Goal: Task Accomplishment & Management: Manage account settings

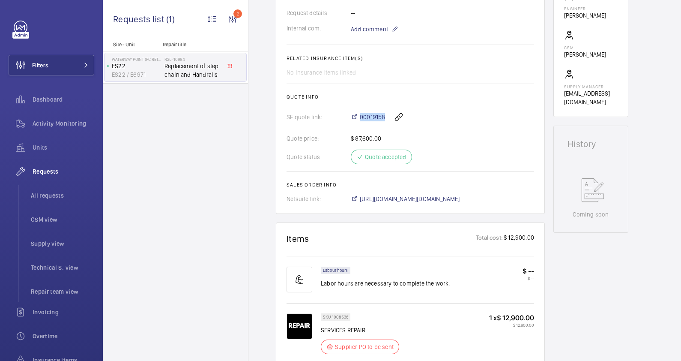
scroll to position [428, 0]
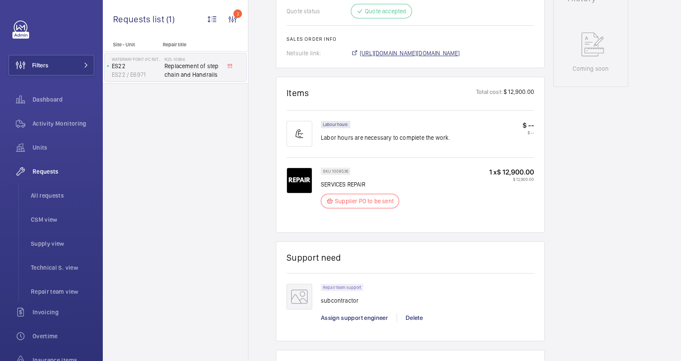
click at [426, 54] on span "[URL][DOMAIN_NAME][DOMAIN_NAME]" at bounding box center [410, 53] width 100 height 9
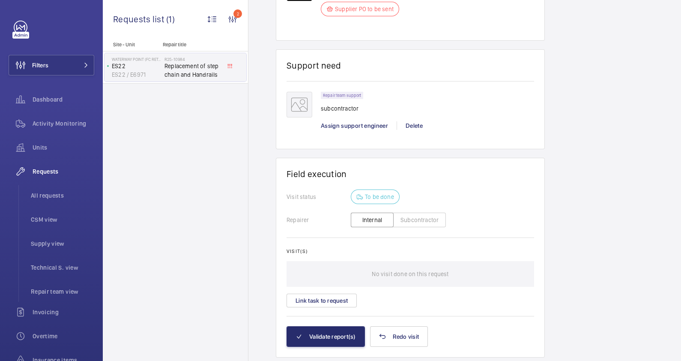
scroll to position [643, 0]
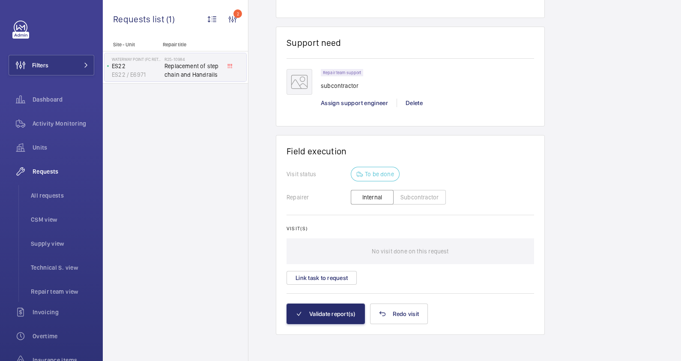
click at [409, 197] on button "Subcontractor" at bounding box center [419, 197] width 53 height 15
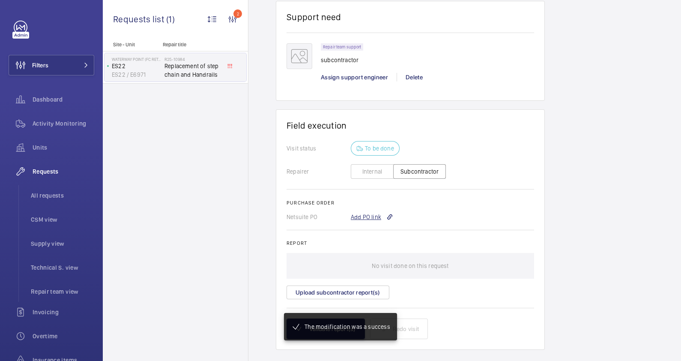
click at [358, 215] on div "Add PO link" at bounding box center [372, 216] width 42 height 9
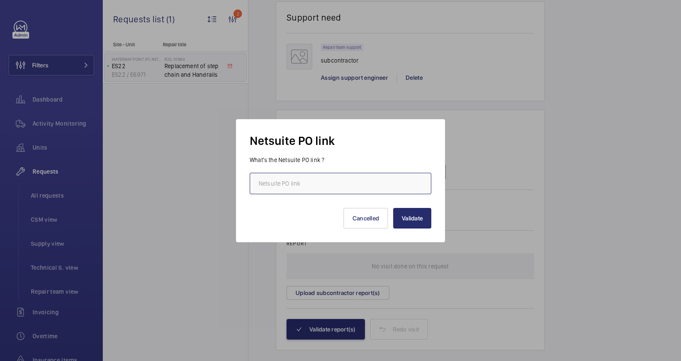
scroll to position [668, 0]
click at [335, 186] on input "text" at bounding box center [341, 183] width 182 height 21
paste input "[URL][DOMAIN_NAME][DOMAIN_NAME]"
type input "[URL][DOMAIN_NAME][DOMAIN_NAME]"
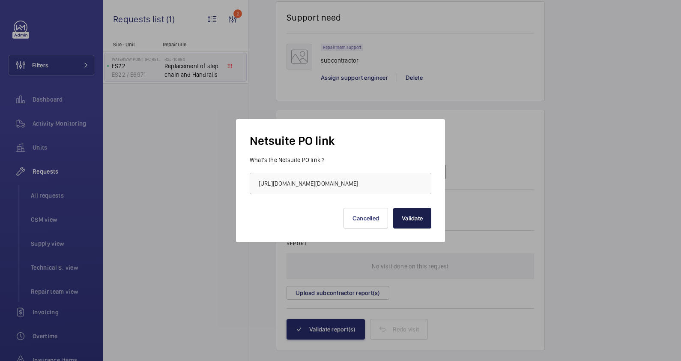
scroll to position [0, 0]
click at [409, 221] on button "Validate" at bounding box center [412, 218] width 38 height 21
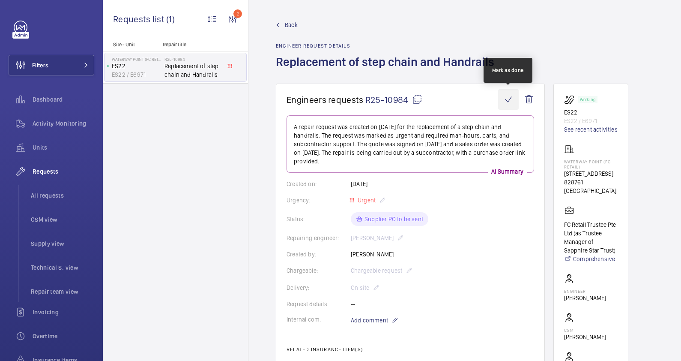
click at [511, 94] on wm-front-icon-button at bounding box center [508, 99] width 21 height 21
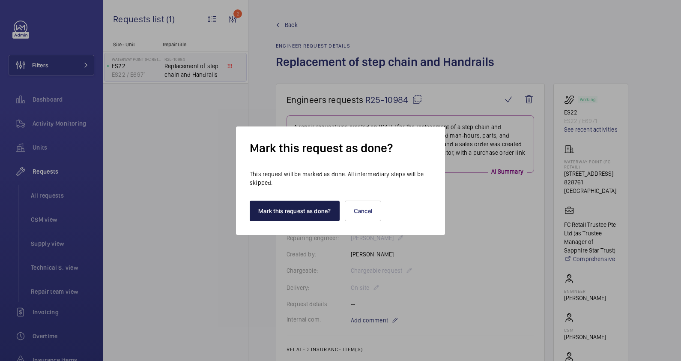
click at [296, 217] on button "Mark this request as done?" at bounding box center [295, 210] width 90 height 21
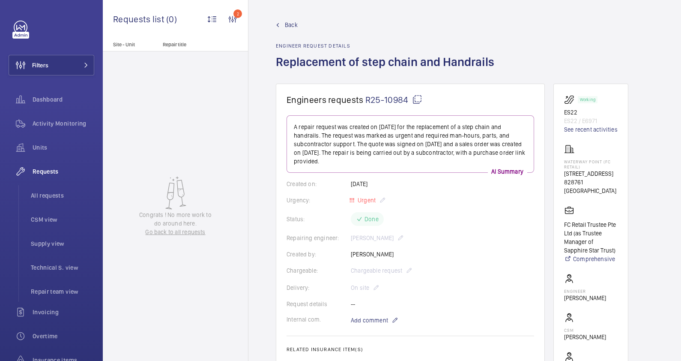
click at [288, 23] on span "Back" at bounding box center [291, 25] width 13 height 9
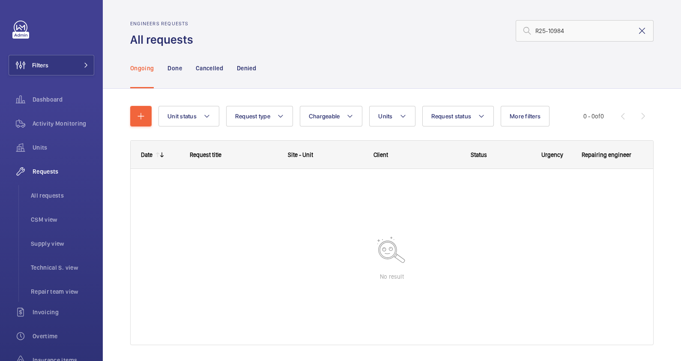
click at [637, 30] on mat-icon at bounding box center [642, 31] width 10 height 10
click at [566, 32] on input "text" at bounding box center [585, 30] width 138 height 21
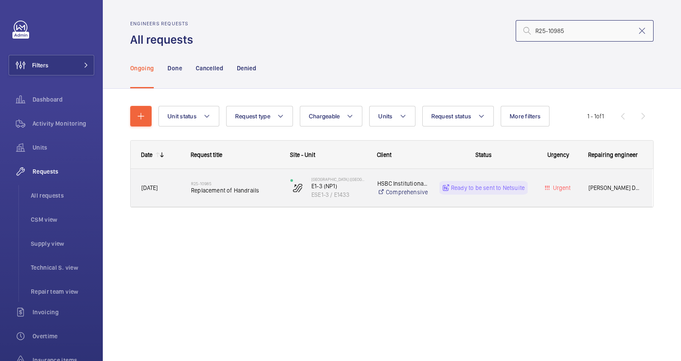
type input "R25-10985"
click at [188, 199] on div "R25-10985 Replacement of Handrails" at bounding box center [230, 187] width 99 height 39
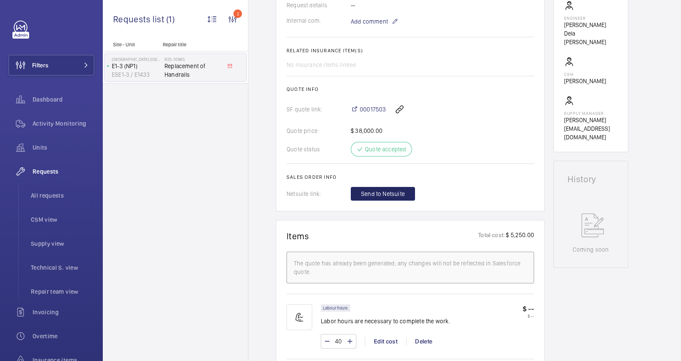
scroll to position [214, 0]
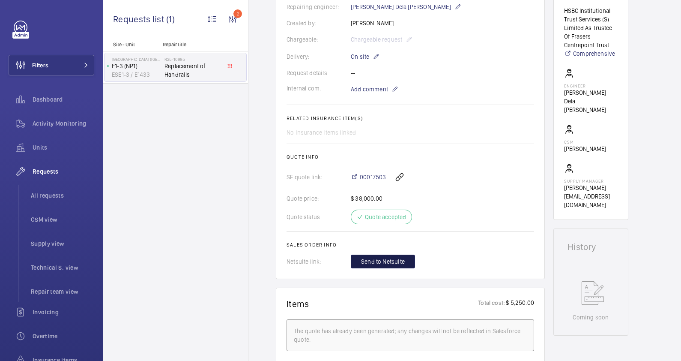
click at [384, 263] on span "Send to Netsuite" at bounding box center [383, 261] width 44 height 9
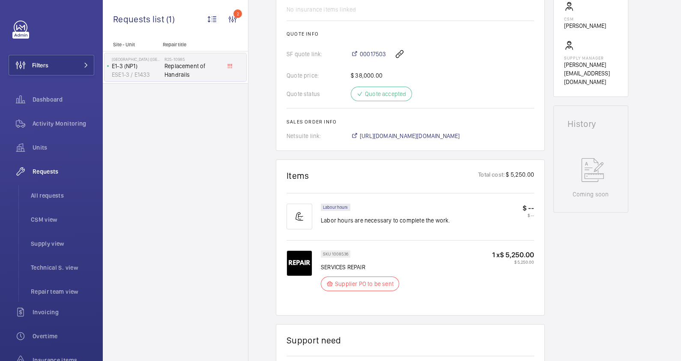
scroll to position [374, 0]
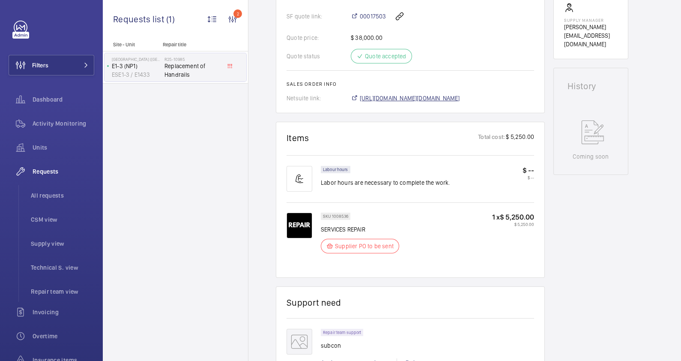
click at [433, 102] on span "[URL][DOMAIN_NAME][DOMAIN_NAME]" at bounding box center [410, 98] width 100 height 9
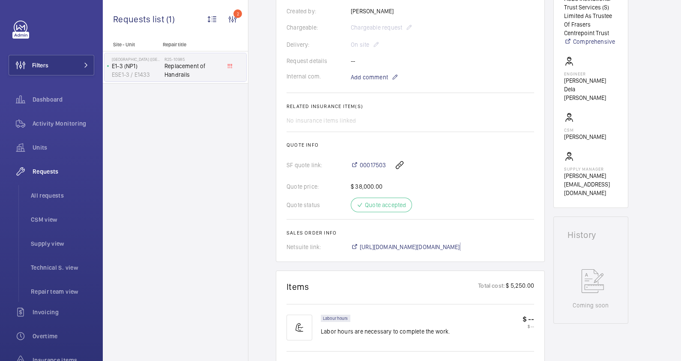
scroll to position [214, 0]
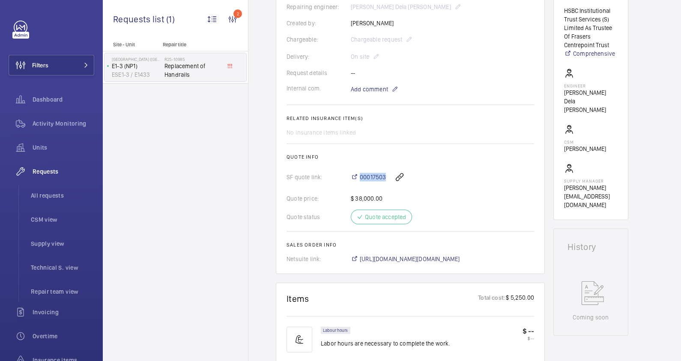
drag, startPoint x: 386, startPoint y: 176, endPoint x: 358, endPoint y: 177, distance: 27.9
click at [358, 177] on div "00017503" at bounding box center [442, 177] width 183 height 21
drag, startPoint x: 358, startPoint y: 177, endPoint x: 370, endPoint y: 185, distance: 14.0
copy span "00017503"
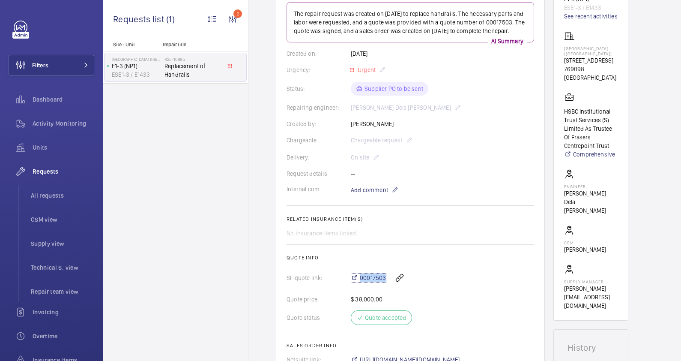
scroll to position [0, 0]
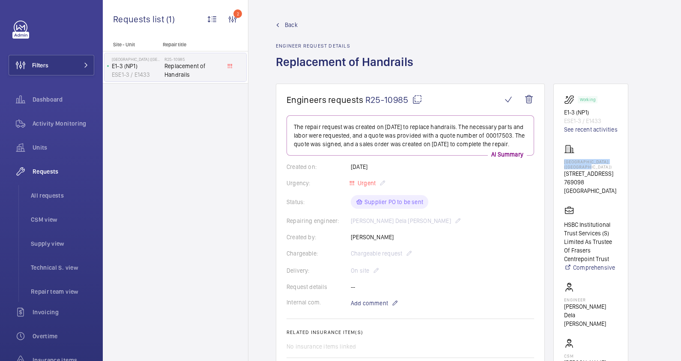
drag, startPoint x: 600, startPoint y: 166, endPoint x: 563, endPoint y: 162, distance: 36.6
click at [563, 162] on wm-front-card "Working E1-3 (NP1) ESE1-3 / E1433 See recent activities [GEOGRAPHIC_DATA] ([GEO…" at bounding box center [590, 259] width 75 height 350
drag, startPoint x: 563, startPoint y: 162, endPoint x: 571, endPoint y: 165, distance: 7.7
copy p "[GEOGRAPHIC_DATA] ([GEOGRAPHIC_DATA])"
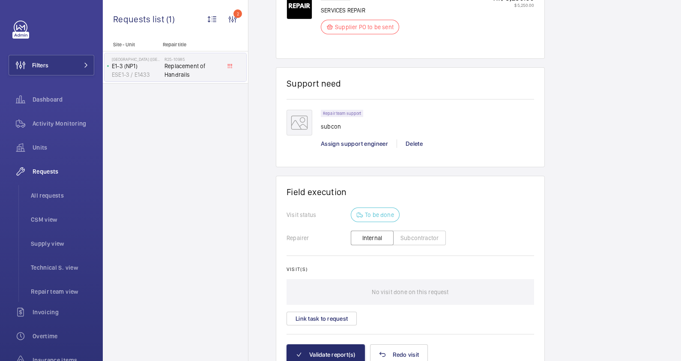
scroll to position [643, 0]
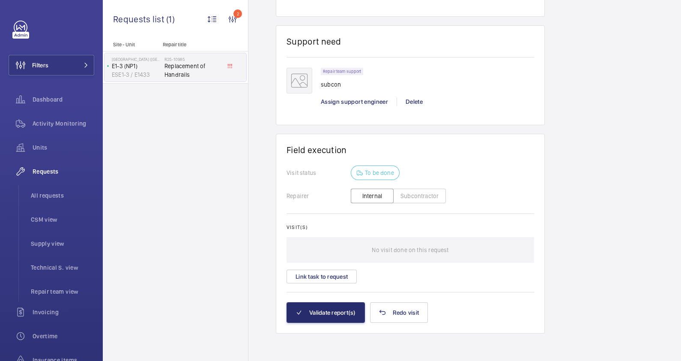
click at [404, 194] on button "Subcontractor" at bounding box center [419, 195] width 53 height 15
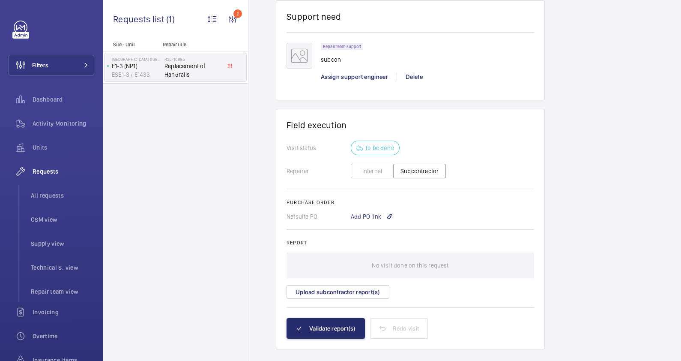
scroll to position [691, 0]
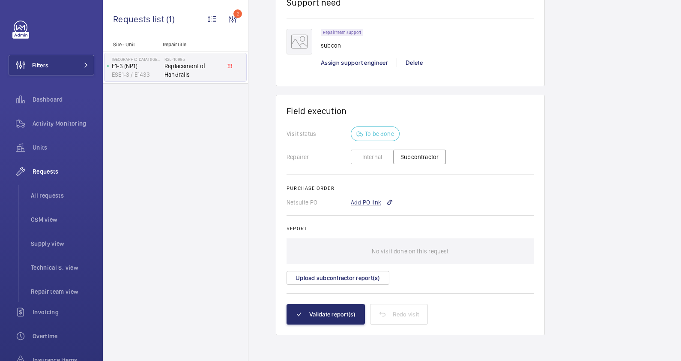
click at [375, 201] on div "Add PO link" at bounding box center [372, 202] width 42 height 9
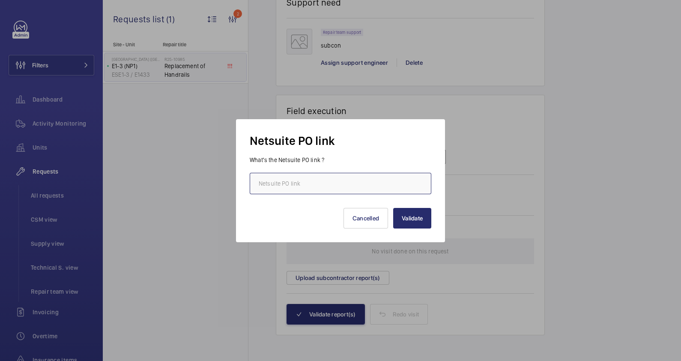
click at [357, 188] on input "text" at bounding box center [341, 183] width 182 height 21
paste input "[URL][DOMAIN_NAME][DOMAIN_NAME]"
type input "[URL][DOMAIN_NAME][DOMAIN_NAME]"
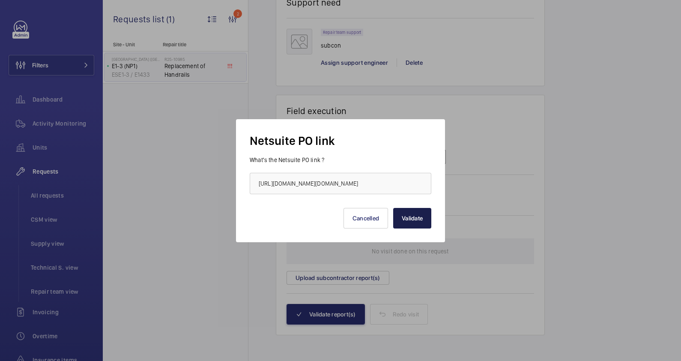
scroll to position [0, 0]
click at [404, 214] on button "Validate" at bounding box center [412, 218] width 38 height 21
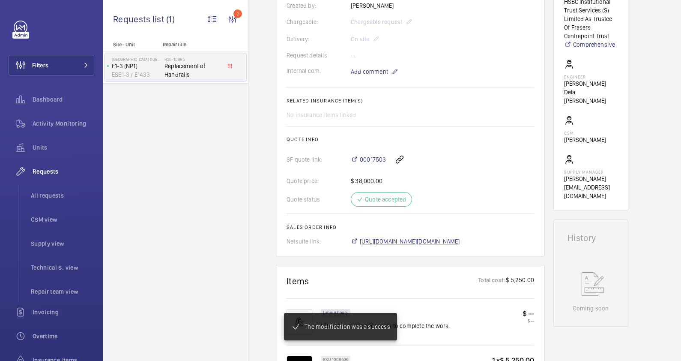
scroll to position [231, 0]
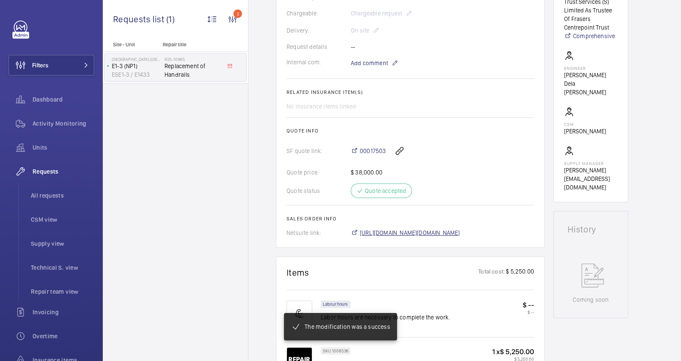
click at [460, 237] on span "[URL][DOMAIN_NAME][DOMAIN_NAME]" at bounding box center [410, 232] width 100 height 9
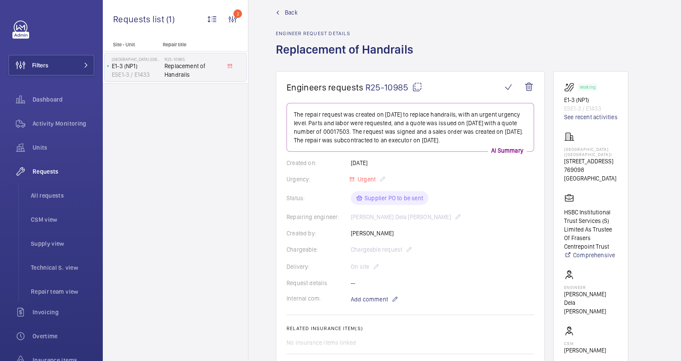
scroll to position [0, 0]
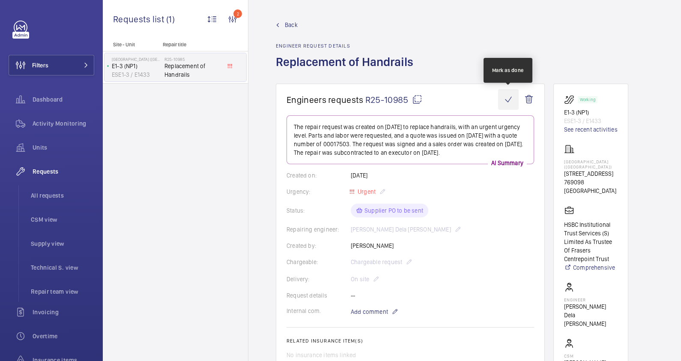
click at [508, 100] on wm-front-icon-button at bounding box center [508, 99] width 21 height 21
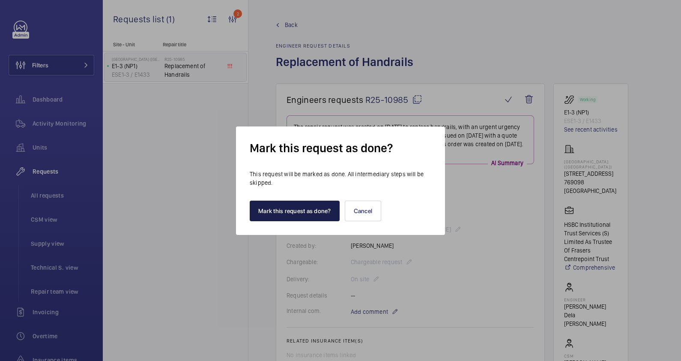
click at [301, 209] on button "Mark this request as done?" at bounding box center [295, 210] width 90 height 21
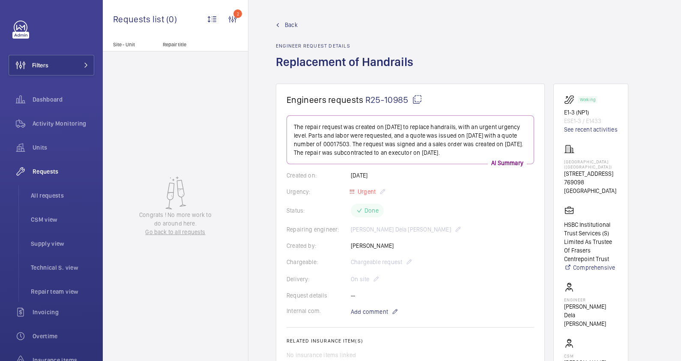
click at [287, 24] on span "Back" at bounding box center [291, 25] width 13 height 9
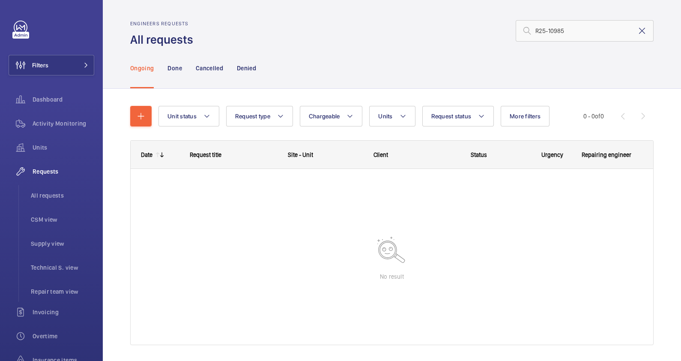
click at [637, 28] on mat-icon at bounding box center [642, 31] width 10 height 10
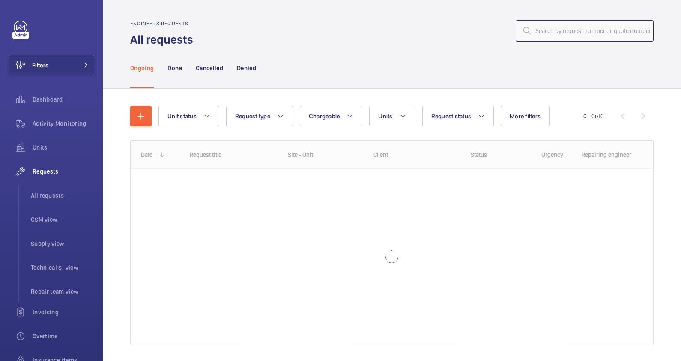
click at [532, 33] on input "text" at bounding box center [585, 30] width 138 height 21
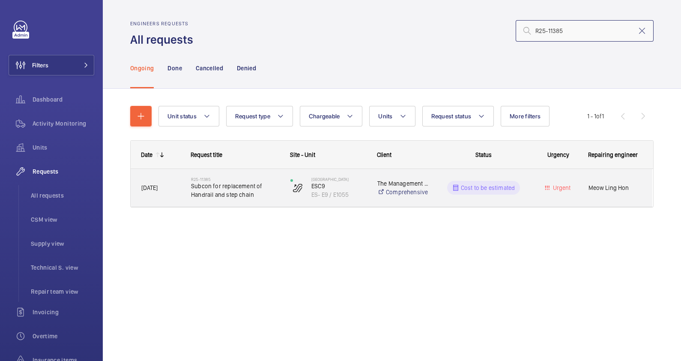
type input "R25-11385"
click at [267, 198] on span "Subcon for replacement of Handrail and step chain" at bounding box center [235, 190] width 88 height 17
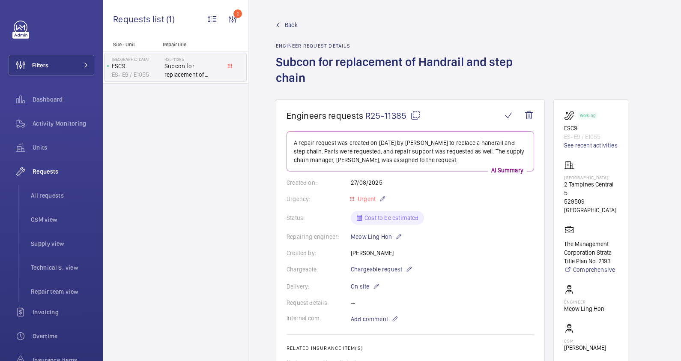
click at [285, 24] on span "Back" at bounding box center [291, 25] width 13 height 9
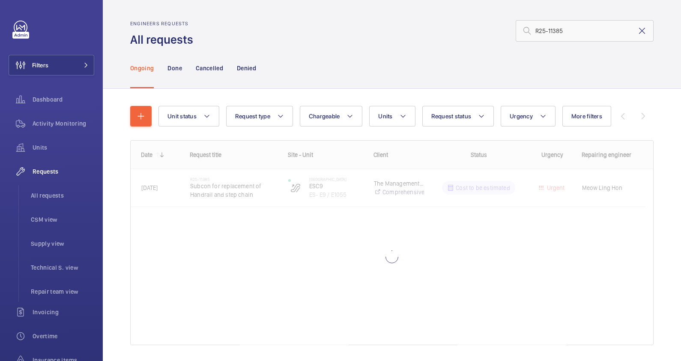
click at [637, 27] on mat-icon at bounding box center [642, 31] width 10 height 10
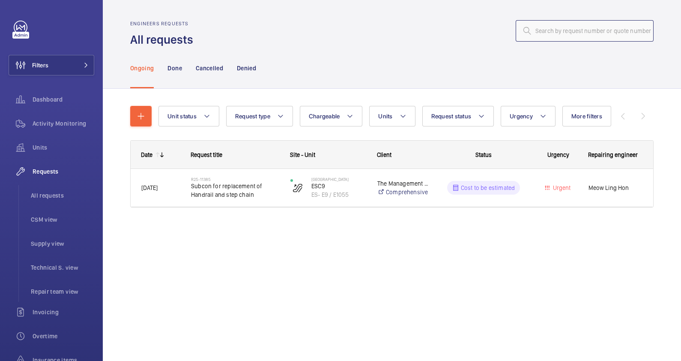
click at [557, 32] on input "text" at bounding box center [585, 30] width 138 height 21
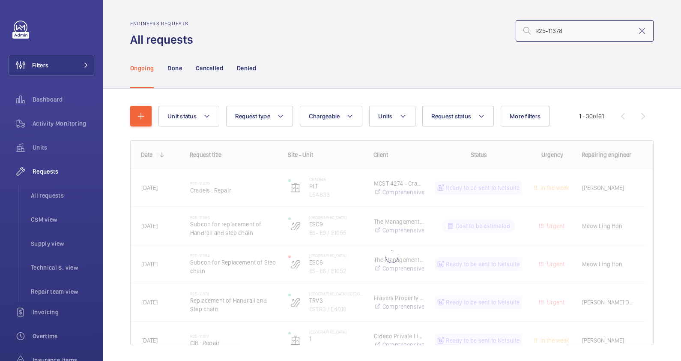
type input "R25-11378"
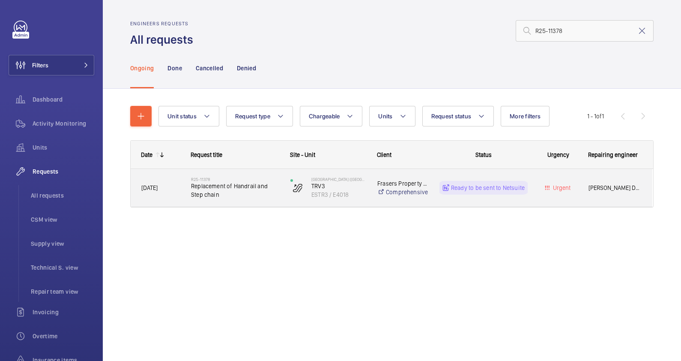
click at [256, 191] on span "Replacement of Handrail and Step chain" at bounding box center [235, 190] width 88 height 17
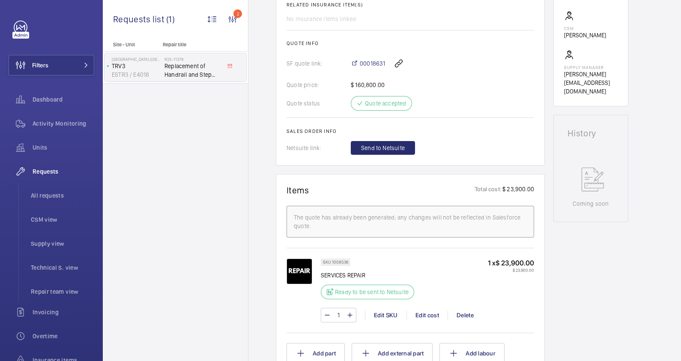
scroll to position [321, 0]
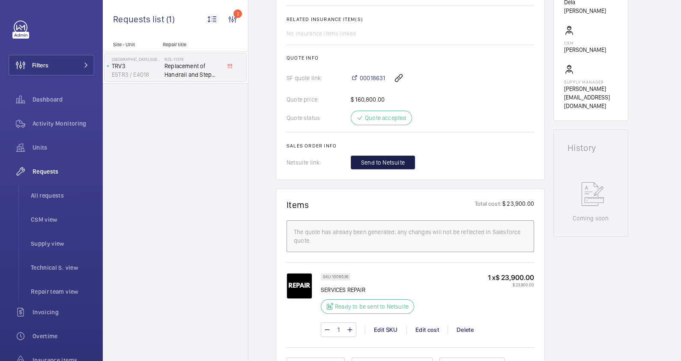
click at [397, 162] on span "Send to Netsuite" at bounding box center [383, 162] width 44 height 9
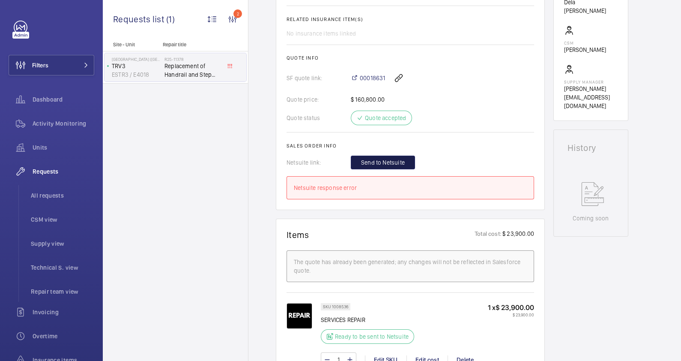
click at [388, 160] on span "Send to Netsuite" at bounding box center [383, 162] width 44 height 9
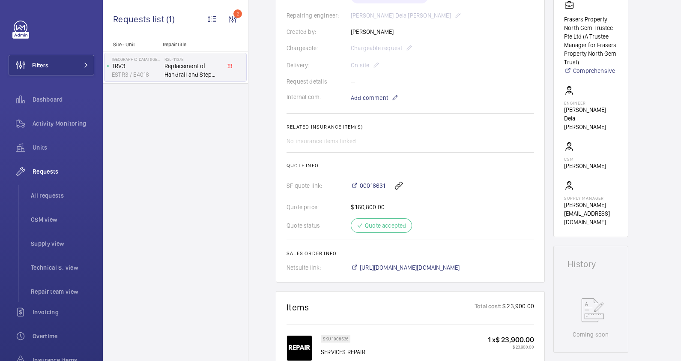
scroll to position [214, 0]
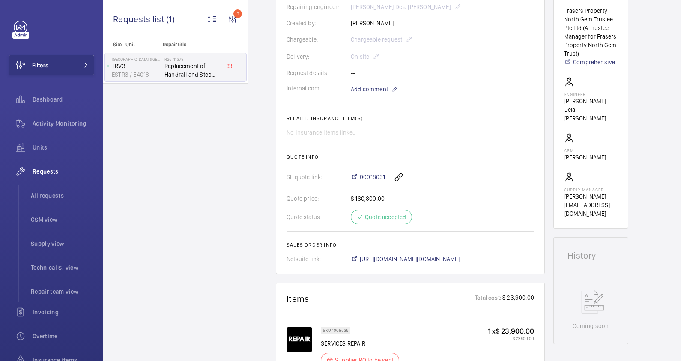
click at [419, 258] on span "[URL][DOMAIN_NAME][DOMAIN_NAME]" at bounding box center [410, 258] width 100 height 9
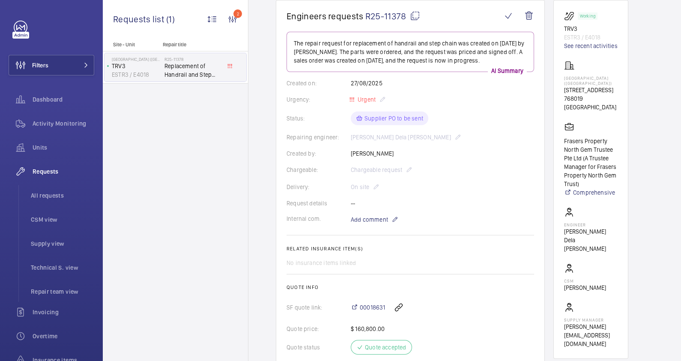
scroll to position [107, 0]
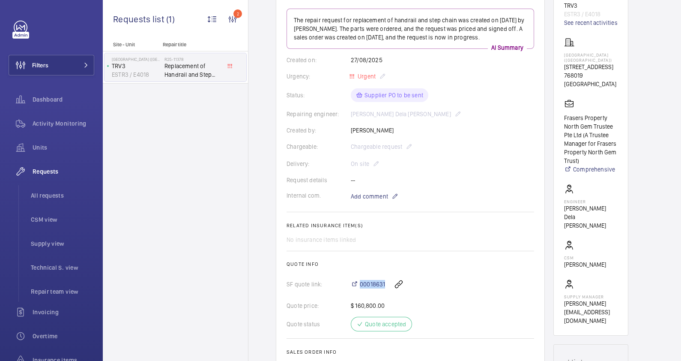
drag, startPoint x: 359, startPoint y: 275, endPoint x: 386, endPoint y: 278, distance: 27.1
click at [386, 278] on div "00018631" at bounding box center [442, 284] width 183 height 21
drag, startPoint x: 386, startPoint y: 278, endPoint x: 377, endPoint y: 279, distance: 8.7
copy span "00018631"
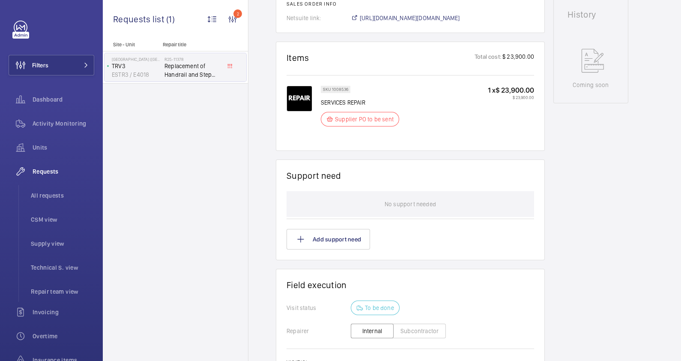
scroll to position [589, 0]
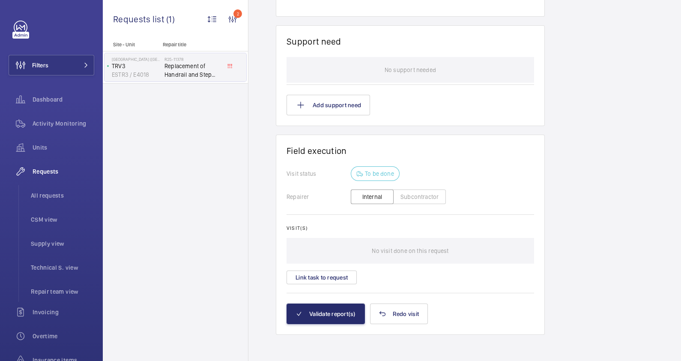
click at [404, 197] on button "Subcontractor" at bounding box center [419, 196] width 53 height 15
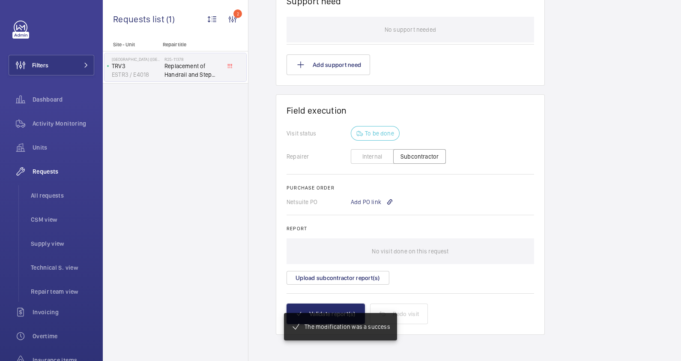
scroll to position [637, 0]
click at [367, 199] on div "Add PO link" at bounding box center [372, 201] width 42 height 9
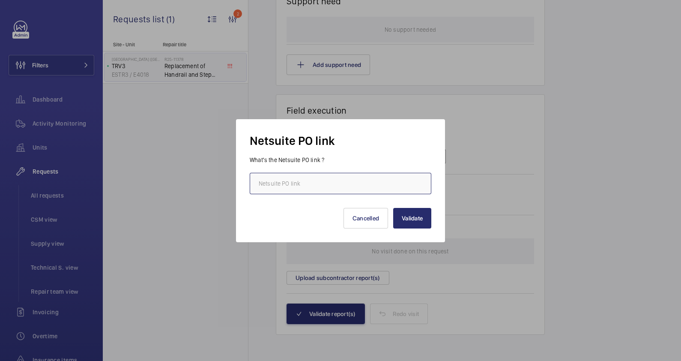
click at [352, 184] on input "text" at bounding box center [341, 183] width 182 height 21
paste input "[URL][DOMAIN_NAME][DOMAIN_NAME]"
type input "[URL][DOMAIN_NAME][DOMAIN_NAME]"
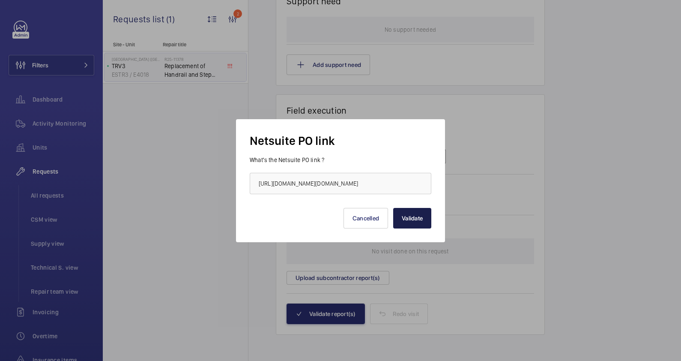
scroll to position [0, 0]
click at [410, 218] on button "Validate" at bounding box center [412, 218] width 38 height 21
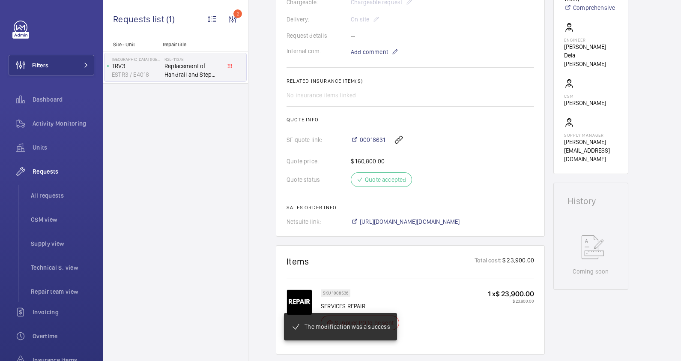
scroll to position [321, 0]
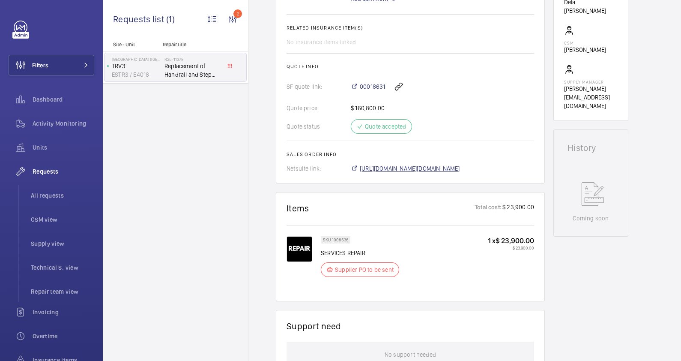
click at [431, 167] on span "[URL][DOMAIN_NAME][DOMAIN_NAME]" at bounding box center [410, 168] width 100 height 9
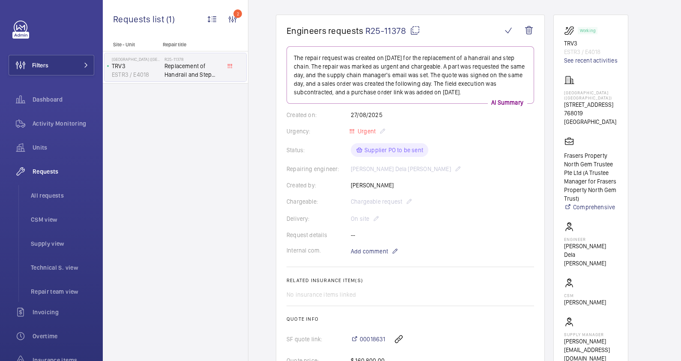
scroll to position [0, 0]
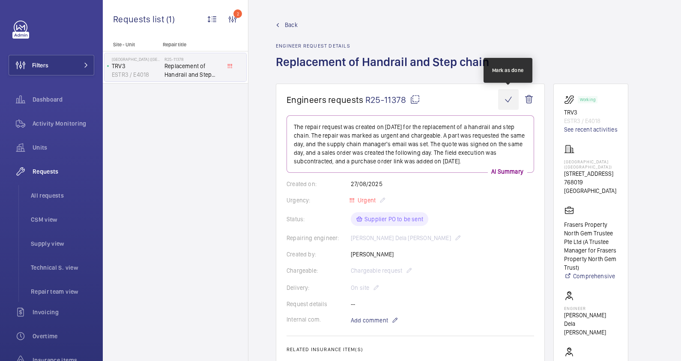
click at [508, 99] on wm-front-icon-button at bounding box center [508, 99] width 21 height 21
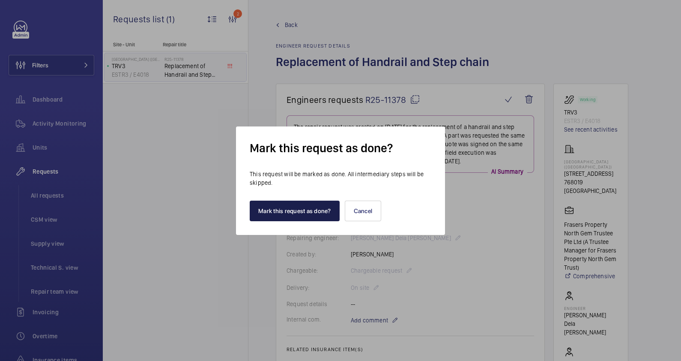
click at [302, 209] on button "Mark this request as done?" at bounding box center [295, 210] width 90 height 21
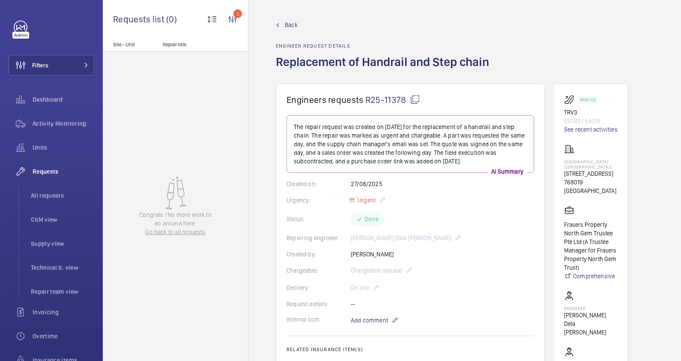
click at [289, 26] on span "Back" at bounding box center [291, 25] width 13 height 9
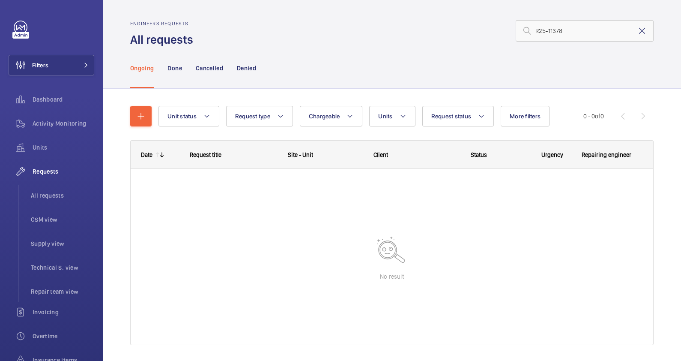
click at [637, 30] on mat-icon at bounding box center [642, 31] width 10 height 10
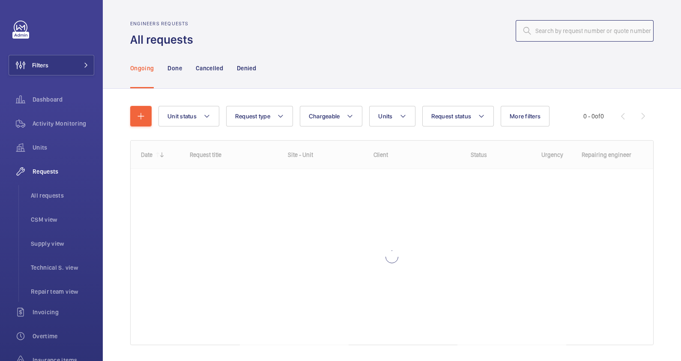
click at [565, 32] on input "text" at bounding box center [585, 30] width 138 height 21
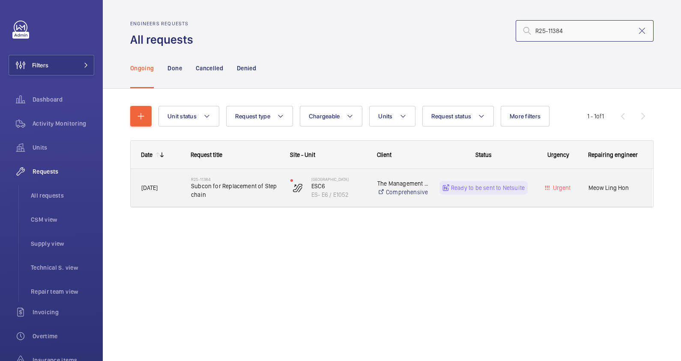
type input "R25-11384"
click at [251, 194] on span "Subcon for Replacement of Step chain" at bounding box center [235, 190] width 88 height 17
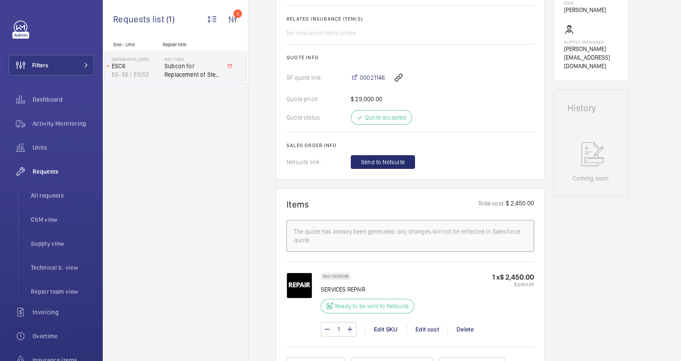
scroll to position [268, 0]
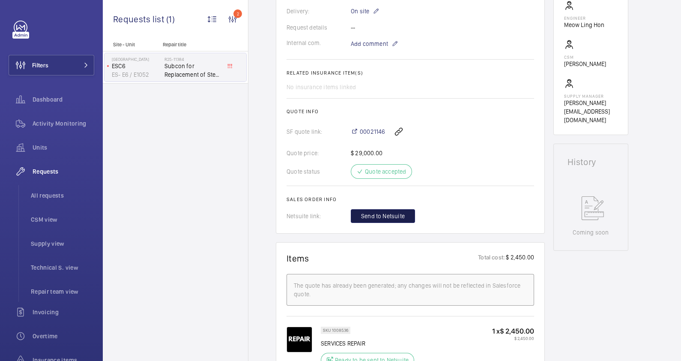
click at [397, 215] on span "Send to Netsuite" at bounding box center [383, 216] width 44 height 9
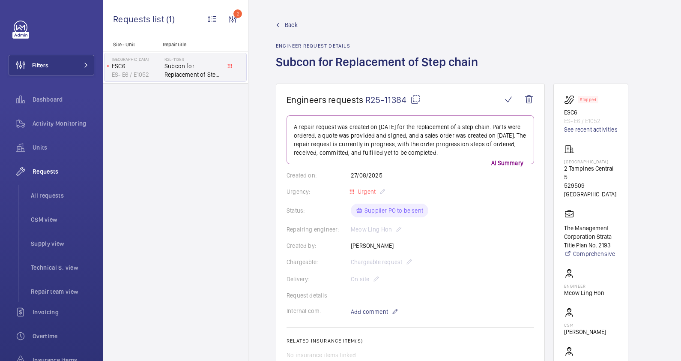
scroll to position [321, 0]
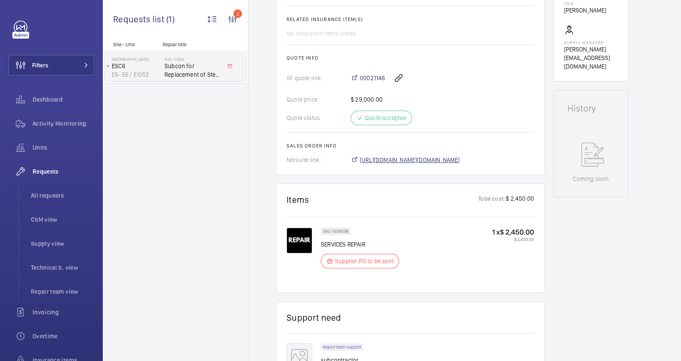
click at [422, 162] on span "[URL][DOMAIN_NAME][DOMAIN_NAME]" at bounding box center [410, 159] width 100 height 9
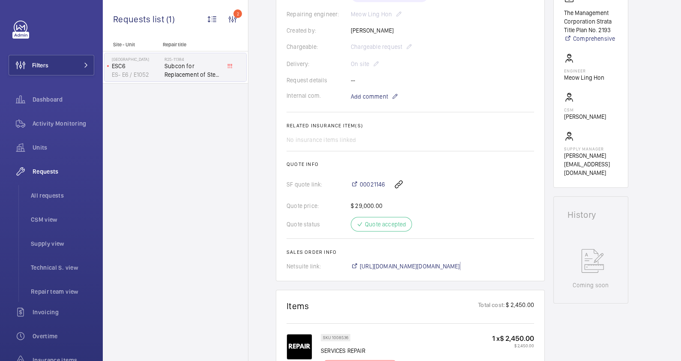
scroll to position [214, 0]
drag, startPoint x: 359, startPoint y: 179, endPoint x: 386, endPoint y: 182, distance: 26.8
click at [386, 182] on div "00021146" at bounding box center [442, 185] width 183 height 21
drag, startPoint x: 386, startPoint y: 182, endPoint x: 373, endPoint y: 182, distance: 12.9
copy span "00021146"
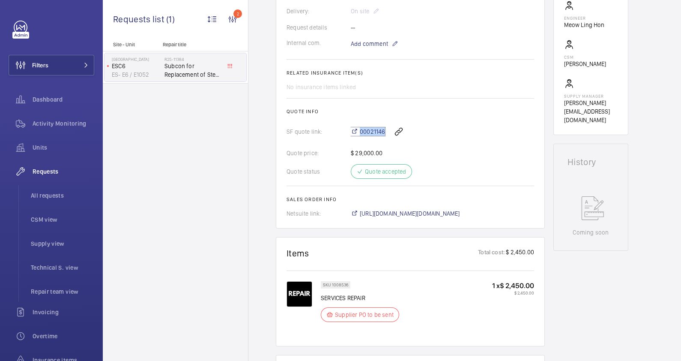
scroll to position [589, 0]
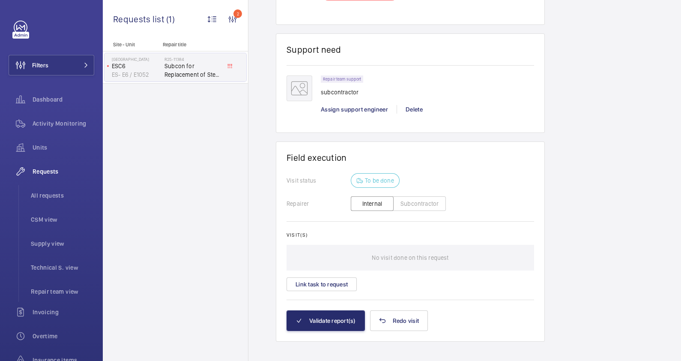
click at [411, 202] on button "Subcontractor" at bounding box center [419, 203] width 53 height 15
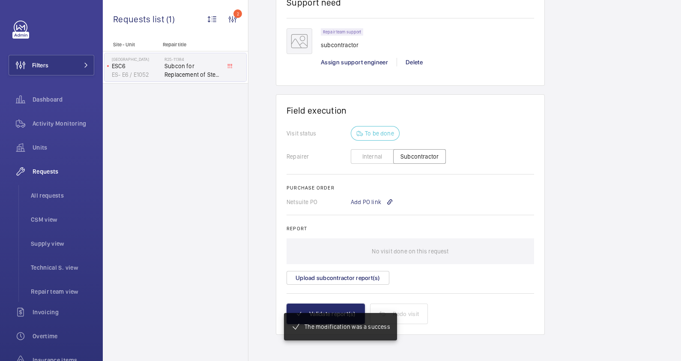
scroll to position [636, 0]
click at [362, 199] on div "Add PO link" at bounding box center [372, 201] width 42 height 9
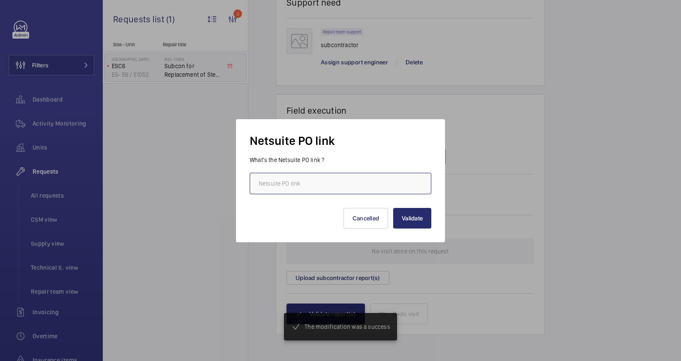
click at [326, 182] on input "text" at bounding box center [341, 183] width 182 height 21
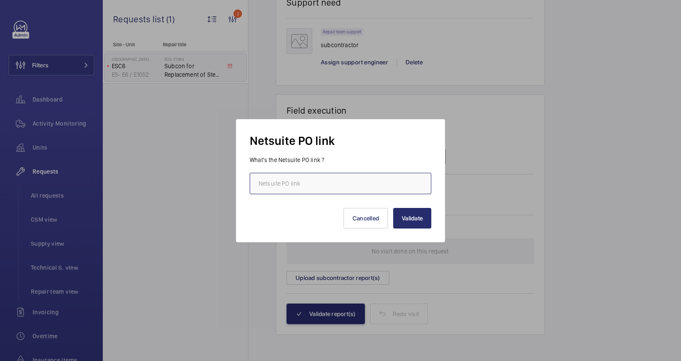
paste input "[URL][DOMAIN_NAME][DOMAIN_NAME]"
type input "[URL][DOMAIN_NAME][DOMAIN_NAME]"
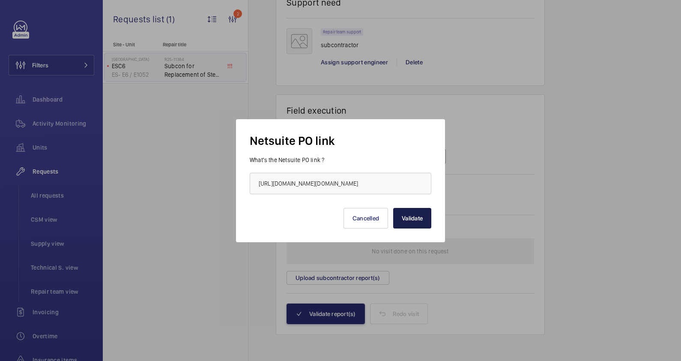
scroll to position [0, 0]
click at [423, 217] on button "Validate" at bounding box center [412, 218] width 38 height 21
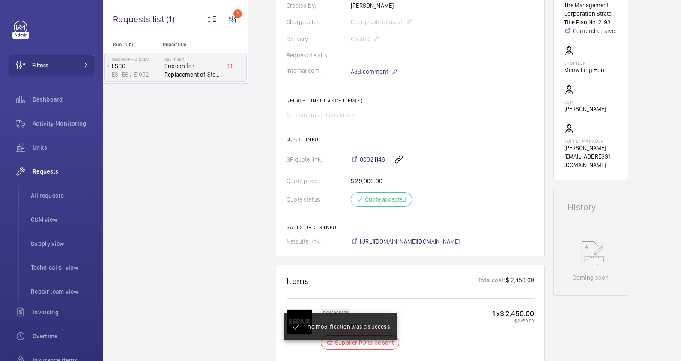
scroll to position [231, 0]
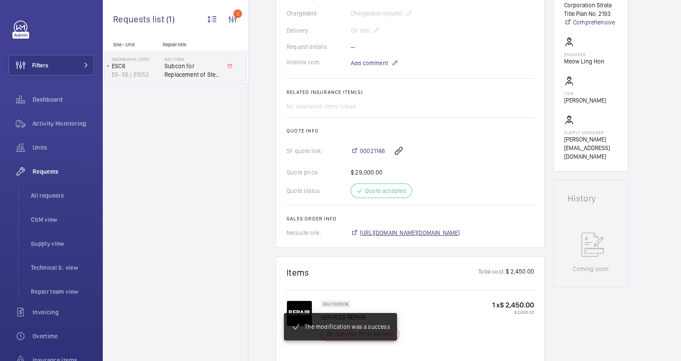
click at [423, 237] on span "[URL][DOMAIN_NAME][DOMAIN_NAME]" at bounding box center [410, 232] width 100 height 9
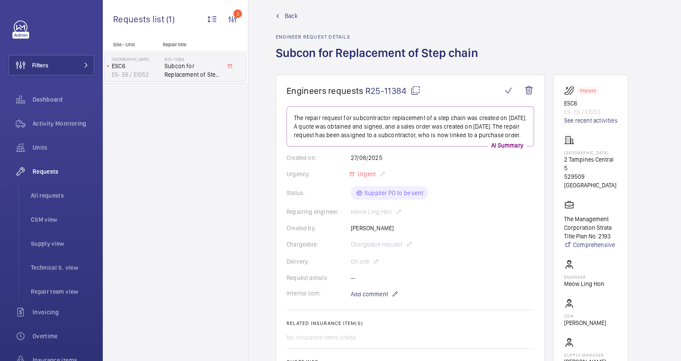
scroll to position [0, 0]
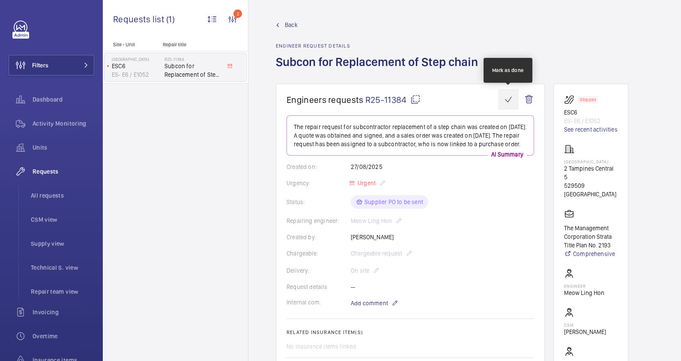
click at [507, 99] on wm-front-icon-button at bounding box center [508, 99] width 21 height 21
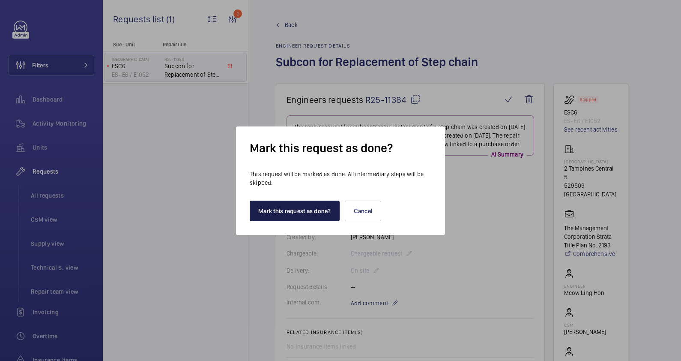
click at [300, 214] on button "Mark this request as done?" at bounding box center [295, 210] width 90 height 21
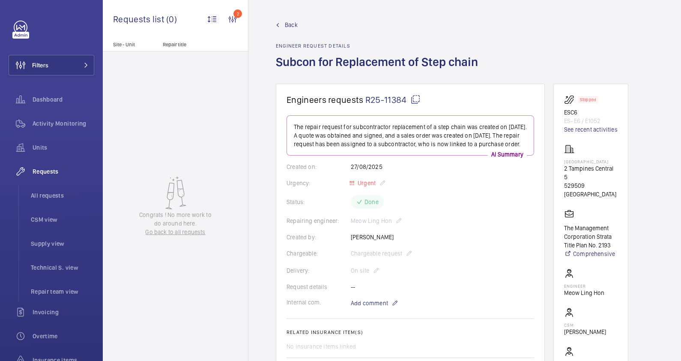
click at [287, 22] on span "Back" at bounding box center [291, 25] width 13 height 9
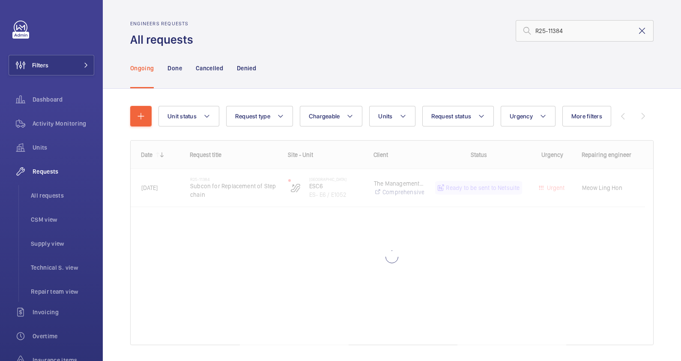
click at [637, 32] on mat-icon at bounding box center [642, 31] width 10 height 10
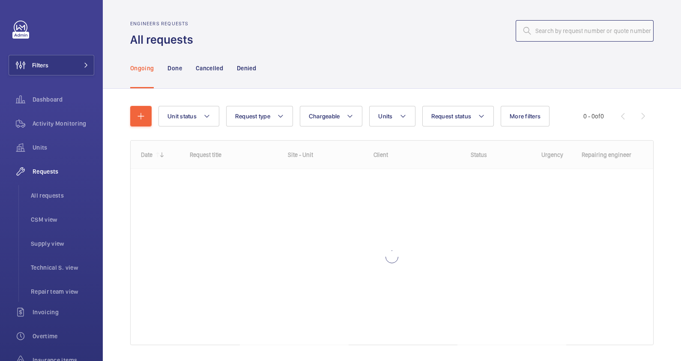
click at [542, 32] on input "text" at bounding box center [585, 30] width 138 height 21
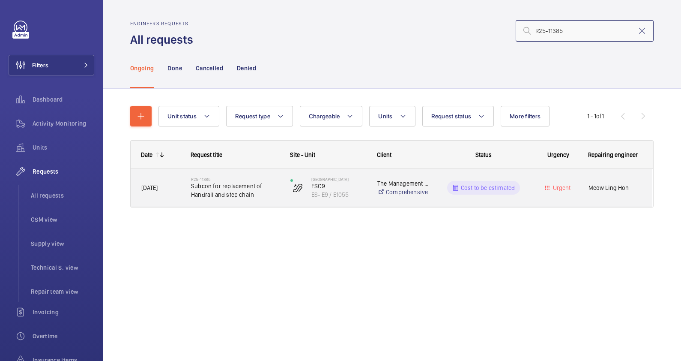
type input "R25-11385"
click at [261, 192] on span "Subcon for replacement of Handrail and step chain" at bounding box center [235, 190] width 88 height 17
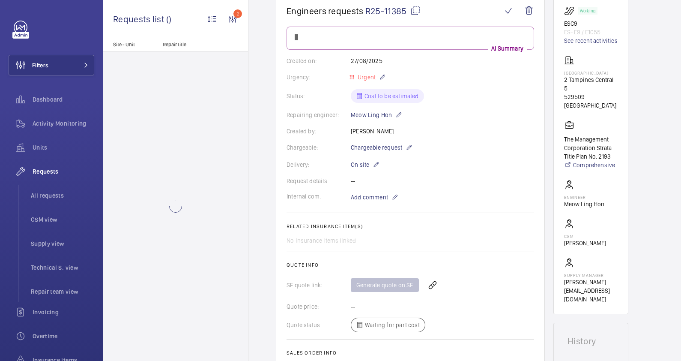
scroll to position [285, 0]
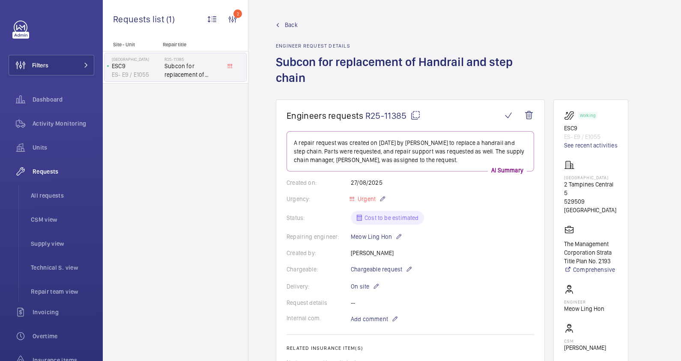
click at [284, 26] on link "Back" at bounding box center [410, 25] width 269 height 9
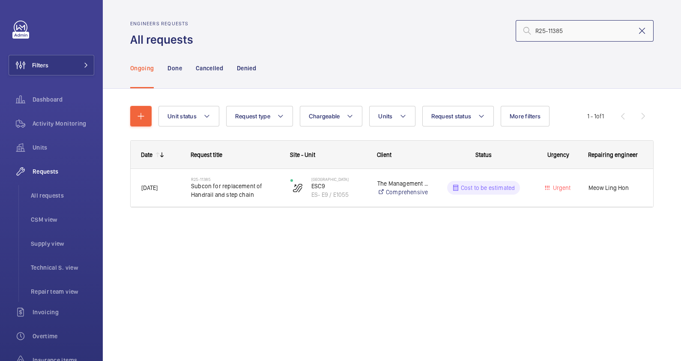
click at [634, 30] on input "R25-11385" at bounding box center [585, 30] width 138 height 21
click at [640, 32] on mat-icon at bounding box center [642, 31] width 10 height 10
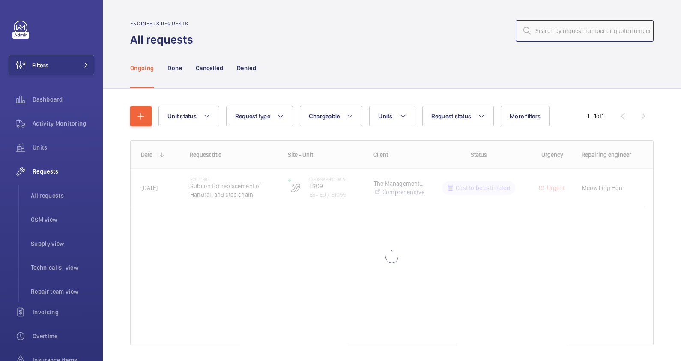
click at [588, 32] on input "text" at bounding box center [585, 30] width 138 height 21
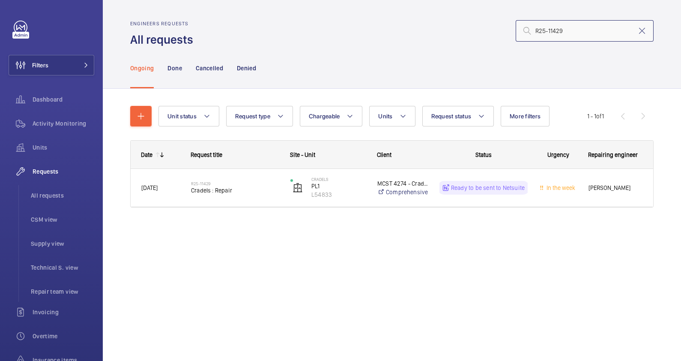
type input "R25-11429"
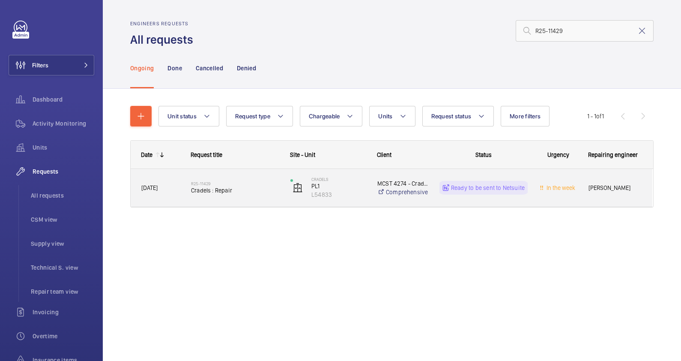
click at [231, 194] on span "Cradels : Repair" at bounding box center [235, 190] width 88 height 9
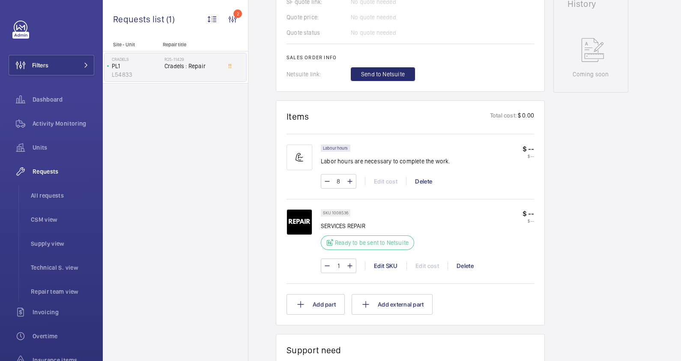
scroll to position [374, 0]
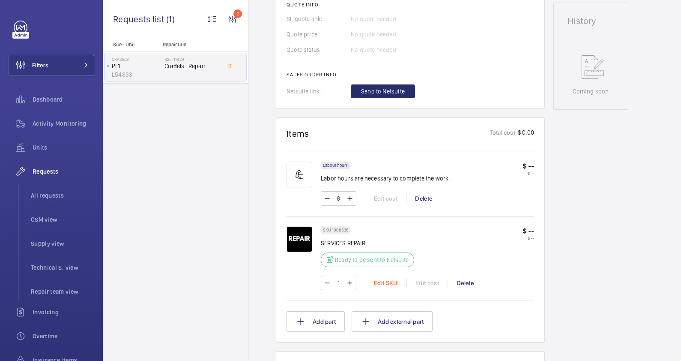
click at [388, 280] on div "Edit SKU" at bounding box center [386, 282] width 42 height 9
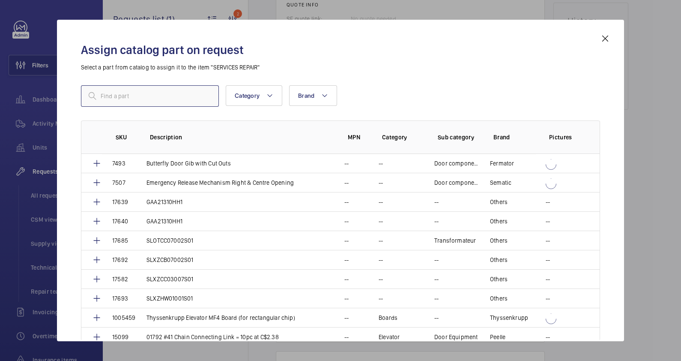
click at [135, 97] on input "text" at bounding box center [150, 95] width 138 height 21
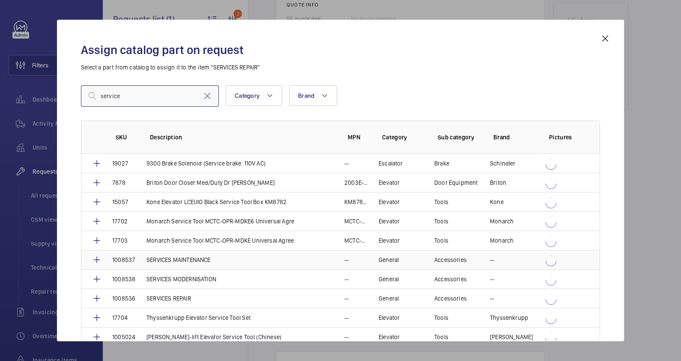
type input "service"
click at [187, 255] on p "SERVICES MAINTENANCE" at bounding box center [178, 259] width 64 height 9
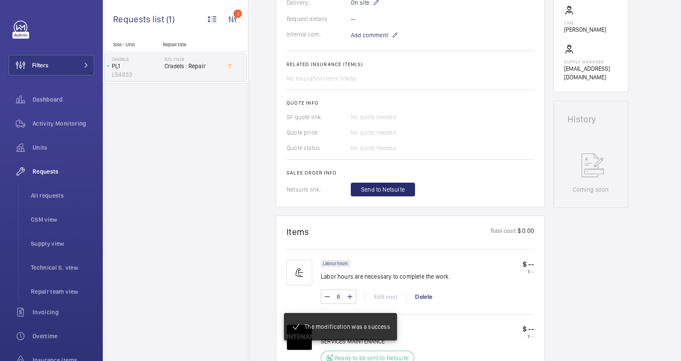
scroll to position [293, 0]
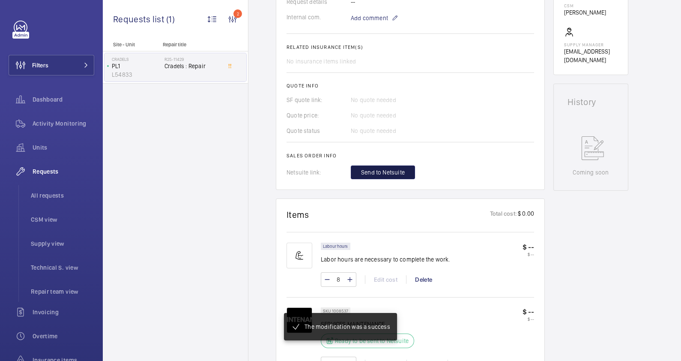
click at [391, 170] on span "Send to Netsuite" at bounding box center [383, 172] width 44 height 9
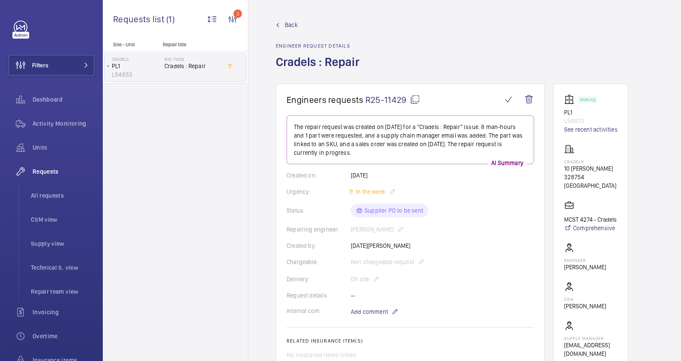
click at [441, 232] on div "Repairing engineer: [PERSON_NAME]" at bounding box center [411, 229] width 248 height 10
drag, startPoint x: 441, startPoint y: 232, endPoint x: 452, endPoint y: 232, distance: 10.7
click at [452, 232] on div "Repairing engineer: [PERSON_NAME]" at bounding box center [411, 229] width 248 height 10
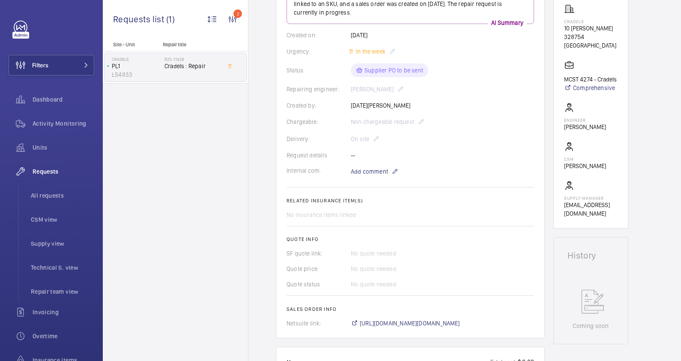
scroll to position [321, 0]
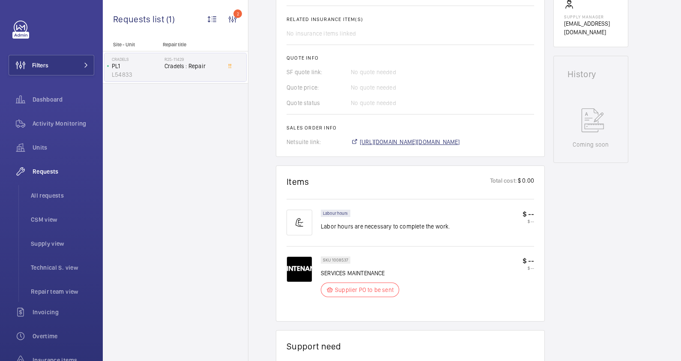
click at [412, 143] on span "[URL][DOMAIN_NAME][DOMAIN_NAME]" at bounding box center [410, 141] width 100 height 9
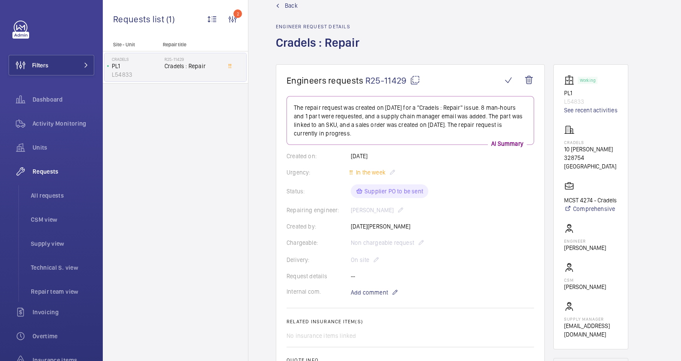
scroll to position [0, 0]
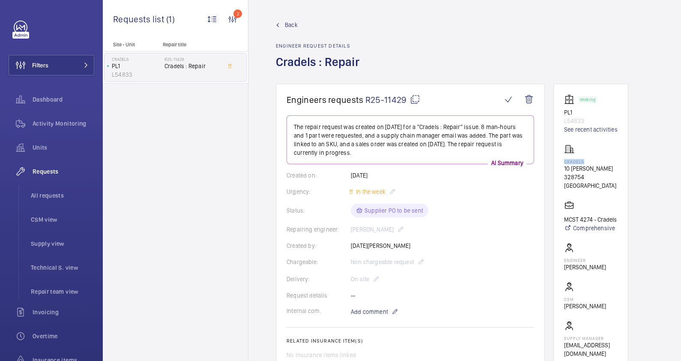
drag, startPoint x: 585, startPoint y: 161, endPoint x: 562, endPoint y: 161, distance: 22.7
click at [562, 161] on wm-front-card "Working PL1 L54833 See recent activities Cradels 10 [PERSON_NAME] 328754 [GEOGR…" at bounding box center [590, 226] width 75 height 285
drag, startPoint x: 562, startPoint y: 161, endPoint x: 568, endPoint y: 160, distance: 5.8
copy p "Cradels"
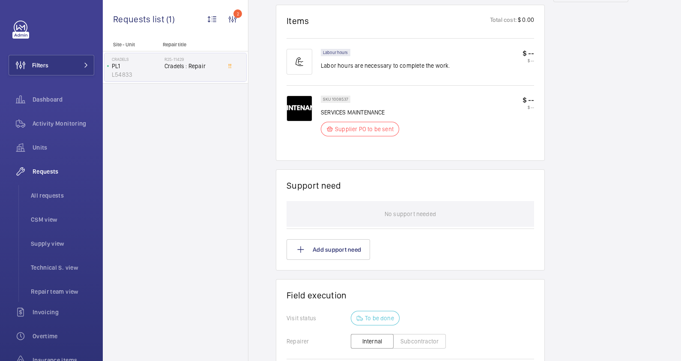
scroll to position [626, 0]
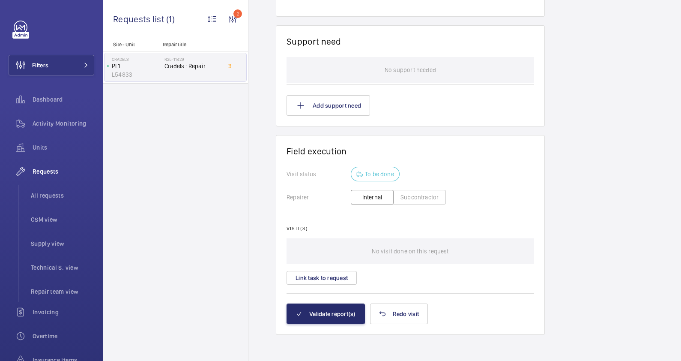
click at [420, 194] on button "Subcontractor" at bounding box center [419, 197] width 53 height 15
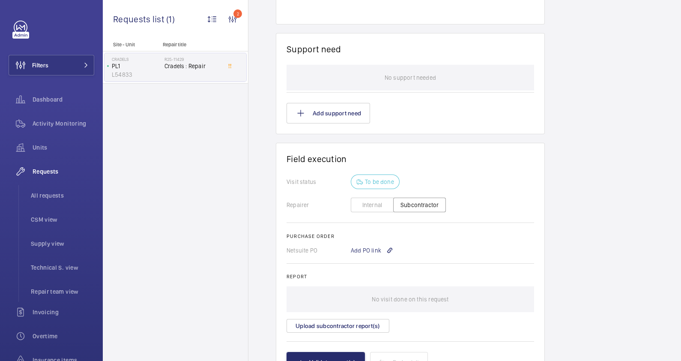
scroll to position [667, 0]
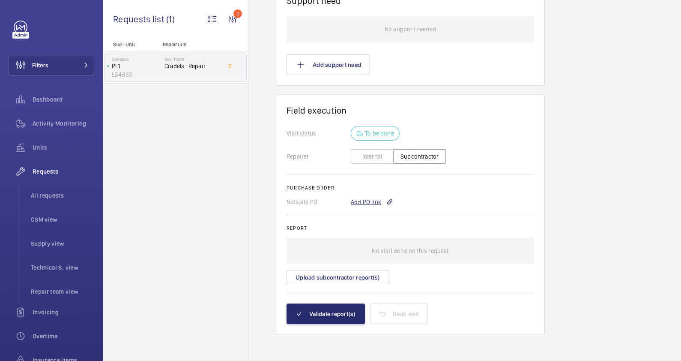
click at [362, 199] on div "Add PO link" at bounding box center [372, 201] width 42 height 9
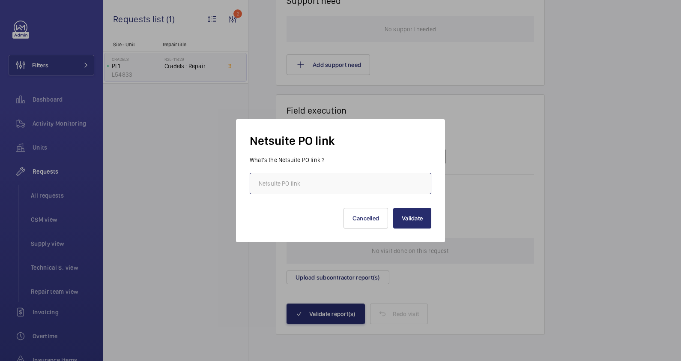
click at [298, 183] on input "text" at bounding box center [341, 183] width 182 height 21
paste input "[URL][DOMAIN_NAME][DOMAIN_NAME]"
type input "[URL][DOMAIN_NAME][DOMAIN_NAME]"
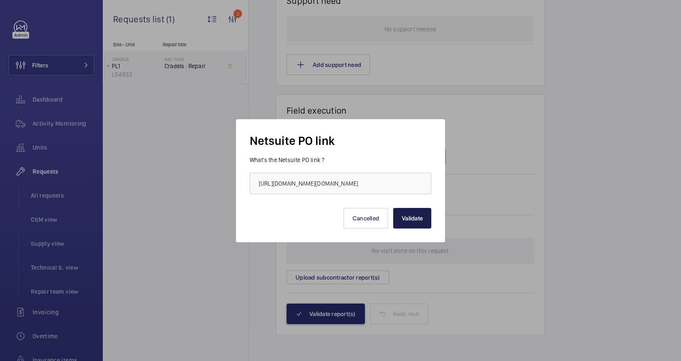
scroll to position [0, 0]
click at [405, 217] on button "Validate" at bounding box center [412, 218] width 38 height 21
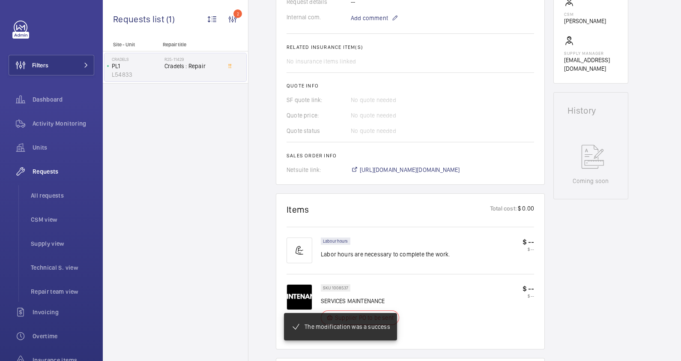
click at [423, 165] on wm-front-card-body "The repair request was created on [DATE] for a "Cradels : Repair" issue. Man-ho…" at bounding box center [411, 2] width 248 height 344
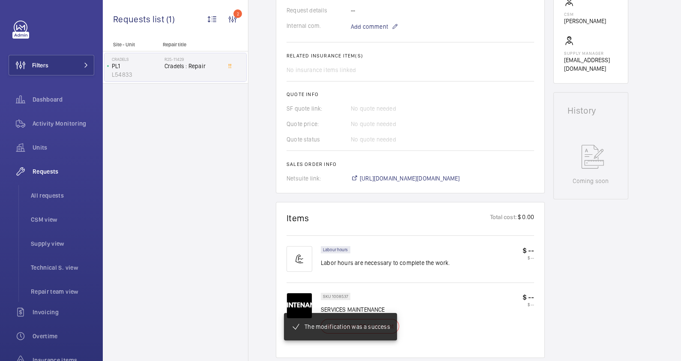
scroll to position [293, 0]
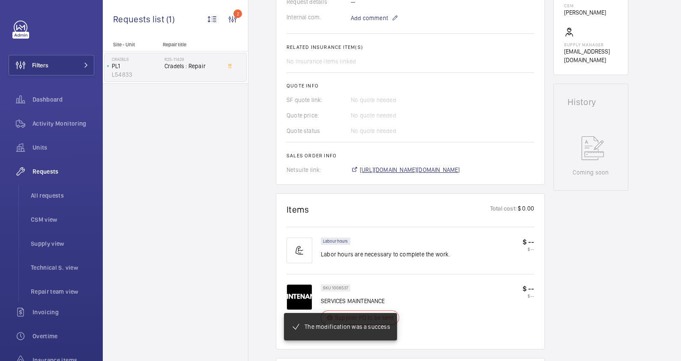
click at [424, 170] on span "[URL][DOMAIN_NAME][DOMAIN_NAME]" at bounding box center [410, 169] width 100 height 9
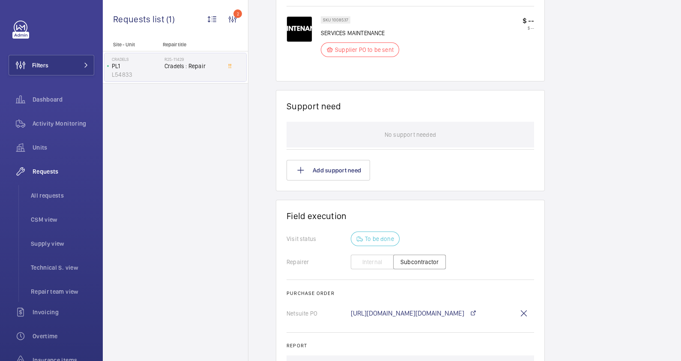
scroll to position [679, 0]
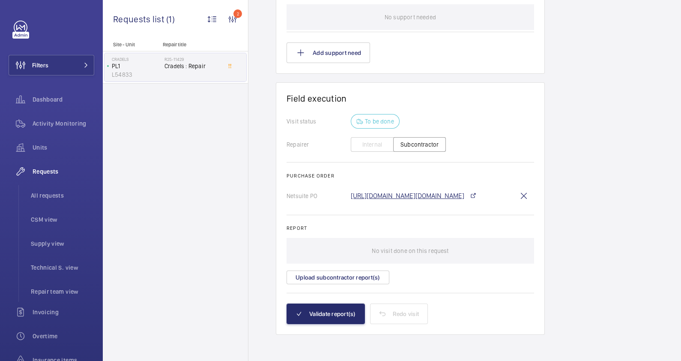
click at [410, 192] on link "[URL][DOMAIN_NAME][DOMAIN_NAME]" at bounding box center [408, 195] width 114 height 7
click at [311, 312] on button "Validate report(s)" at bounding box center [326, 313] width 78 height 21
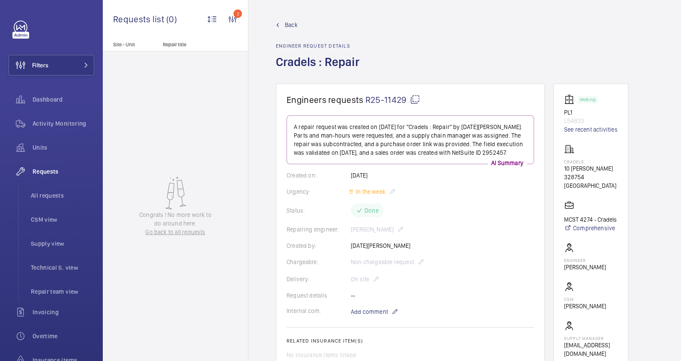
click at [289, 26] on span "Back" at bounding box center [291, 25] width 13 height 9
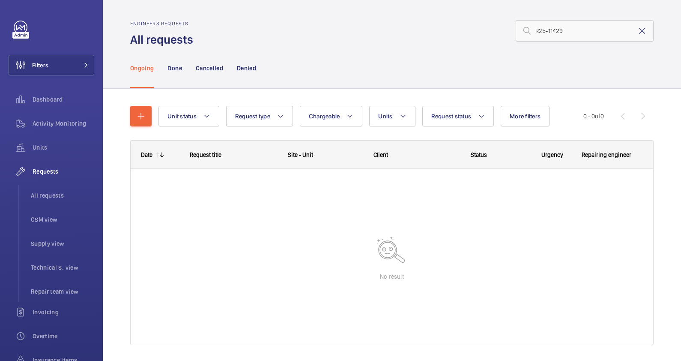
click at [637, 30] on mat-icon at bounding box center [642, 31] width 10 height 10
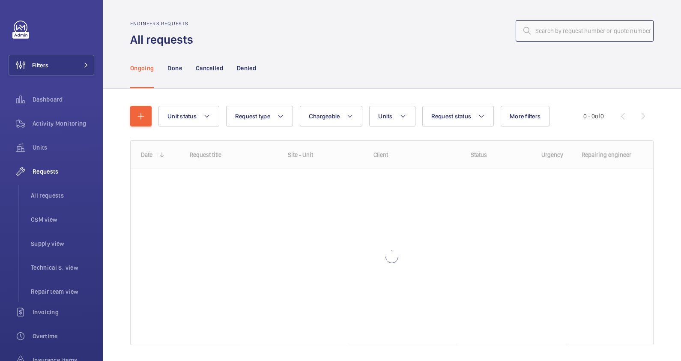
click at [552, 34] on input "text" at bounding box center [585, 30] width 138 height 21
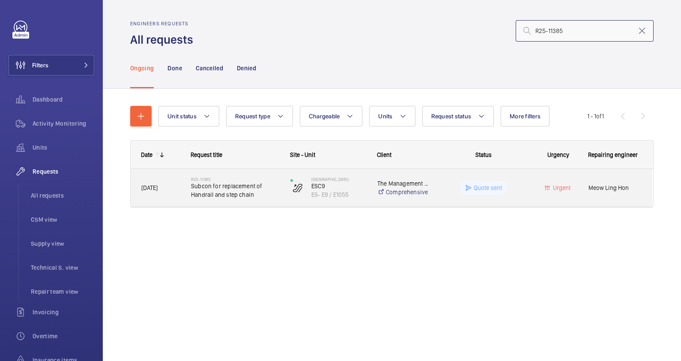
type input "R25-11385"
click at [263, 197] on span "Subcon for replacement of Handrail and step chain" at bounding box center [235, 190] width 88 height 17
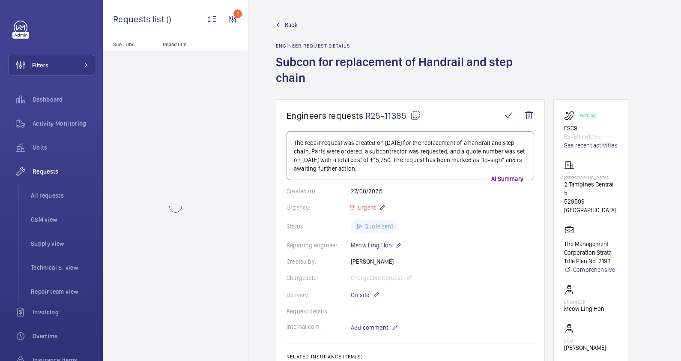
scroll to position [214, 0]
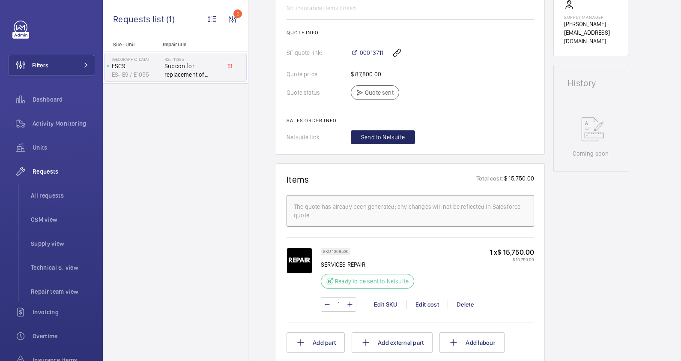
scroll to position [268, 0]
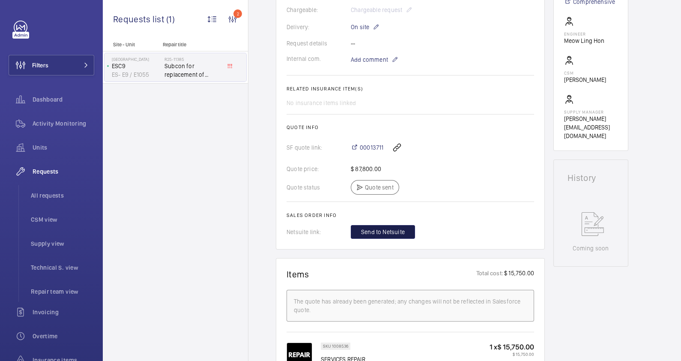
click at [397, 230] on span "Send to Netsuite" at bounding box center [383, 231] width 44 height 9
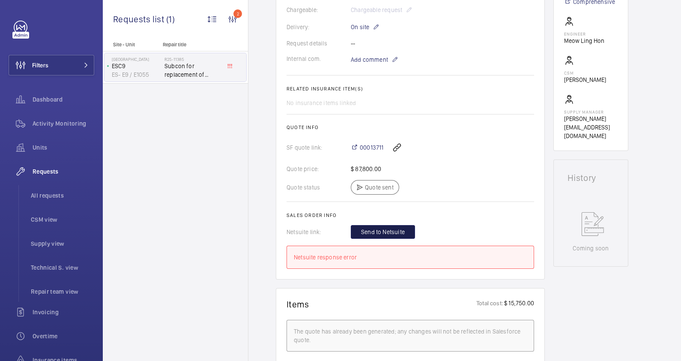
click at [385, 229] on span "Send to Netsuite" at bounding box center [383, 231] width 44 height 9
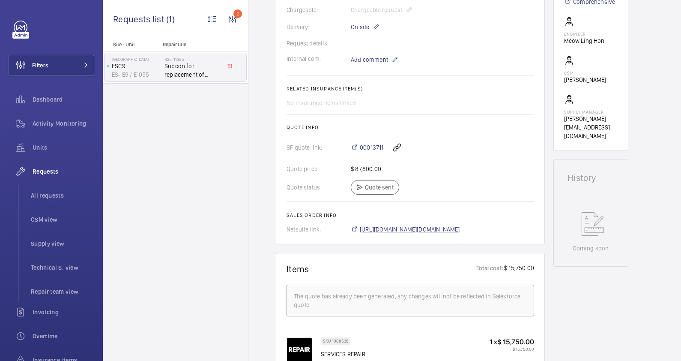
click at [454, 230] on span "[URL][DOMAIN_NAME][DOMAIN_NAME]" at bounding box center [410, 229] width 100 height 9
drag, startPoint x: 360, startPoint y: 138, endPoint x: 383, endPoint y: 141, distance: 22.9
click at [383, 141] on div "00013711" at bounding box center [442, 147] width 183 height 21
copy span "00013711"
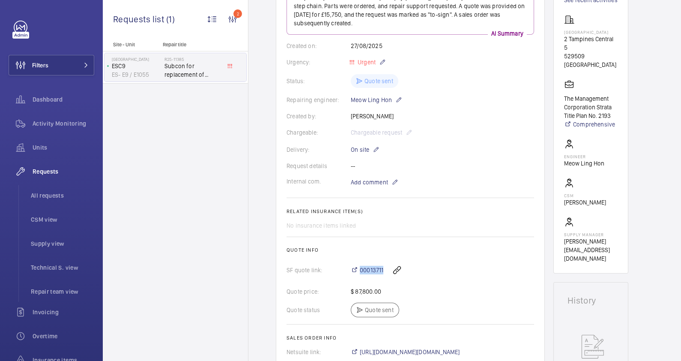
scroll to position [53, 0]
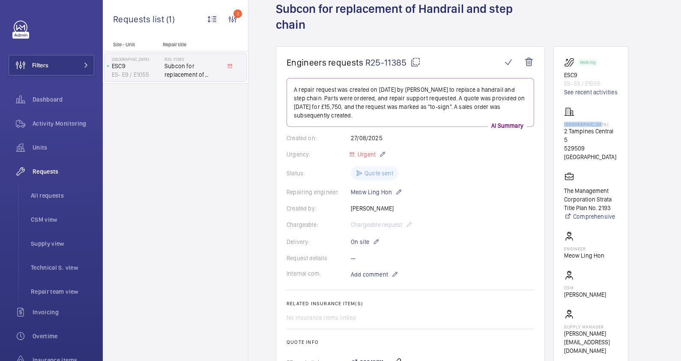
drag, startPoint x: 604, startPoint y: 123, endPoint x: 564, endPoint y: 123, distance: 39.4
click at [564, 123] on p "[GEOGRAPHIC_DATA]" at bounding box center [591, 124] width 54 height 5
copy p "[GEOGRAPHIC_DATA]"
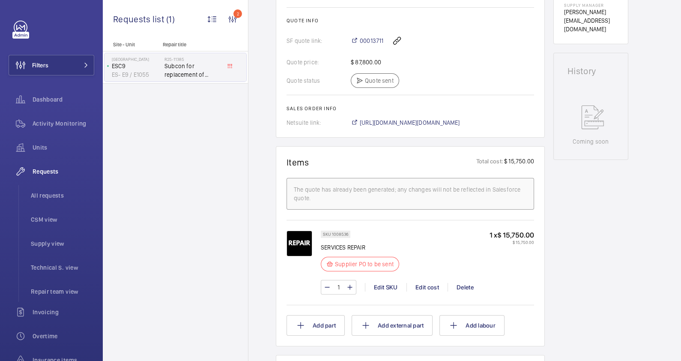
scroll to position [696, 0]
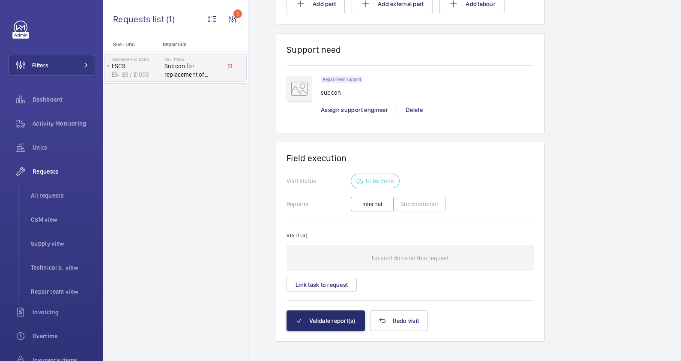
click at [420, 207] on button "Subcontractor" at bounding box center [419, 204] width 53 height 15
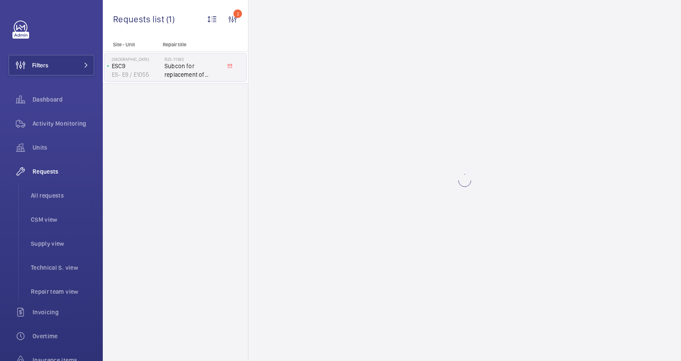
click at [411, 204] on wm-front-async-data-loader at bounding box center [464, 180] width 433 height 361
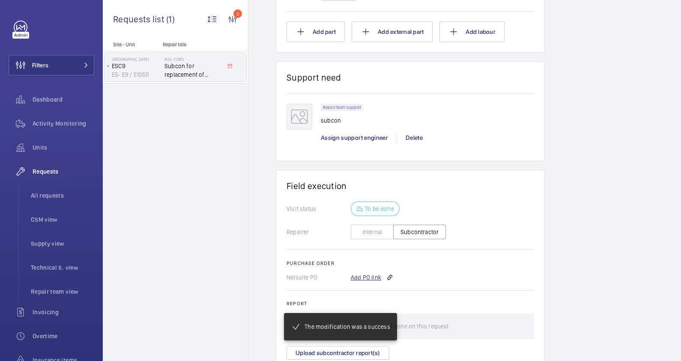
click at [374, 275] on div "Add PO link" at bounding box center [372, 277] width 42 height 9
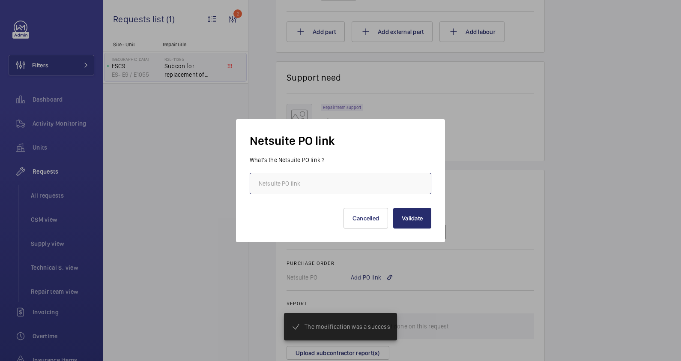
click at [308, 185] on input "text" at bounding box center [341, 183] width 182 height 21
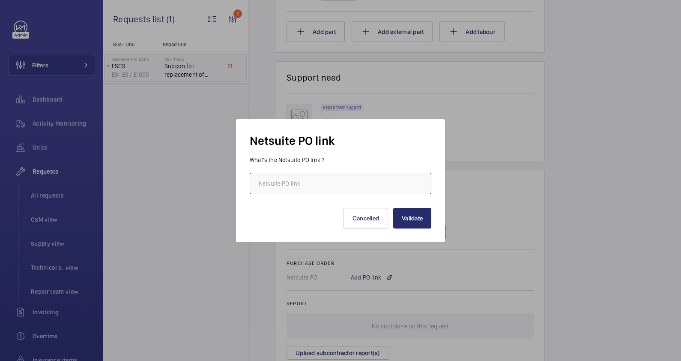
paste input "[URL][DOMAIN_NAME][DOMAIN_NAME]"
type input "[URL][DOMAIN_NAME][DOMAIN_NAME]"
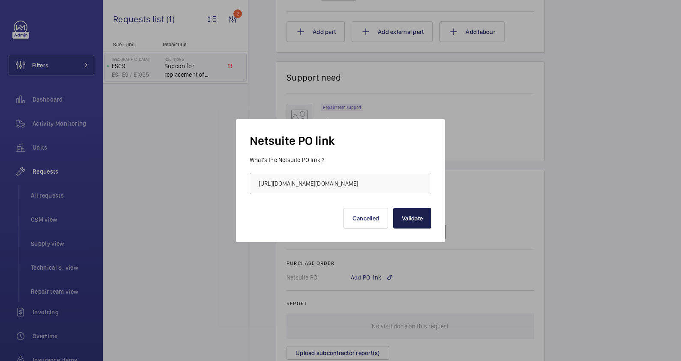
scroll to position [0, 0]
click at [419, 220] on button "Validate" at bounding box center [412, 218] width 38 height 21
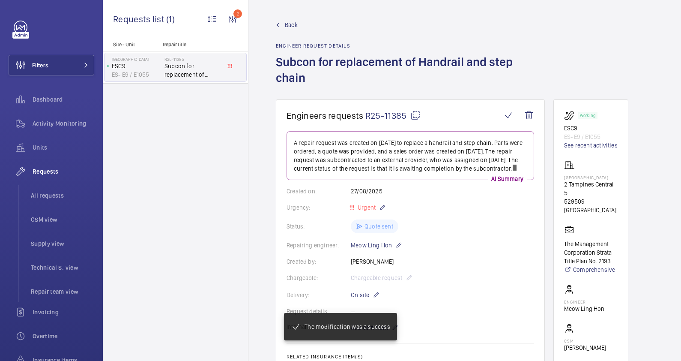
scroll to position [223, 0]
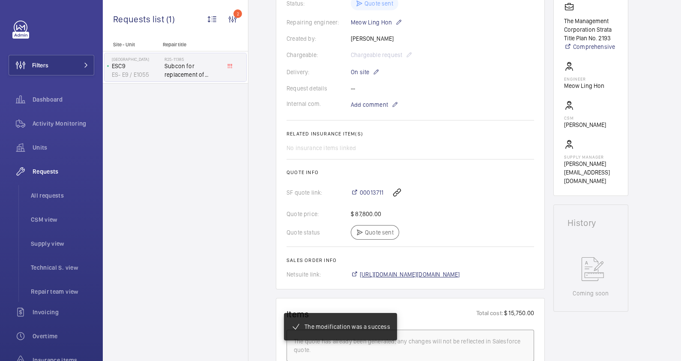
click at [454, 278] on span "[URL][DOMAIN_NAME][DOMAIN_NAME]" at bounding box center [410, 274] width 100 height 9
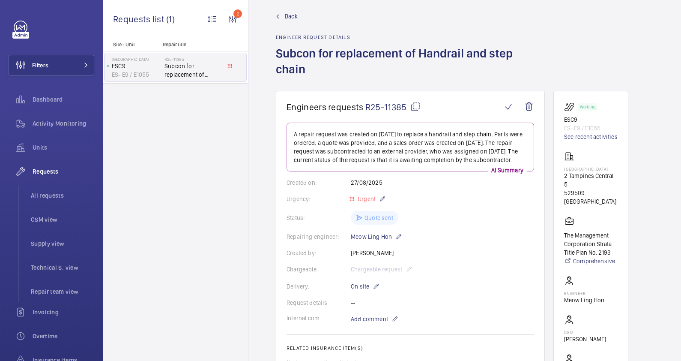
scroll to position [0, 0]
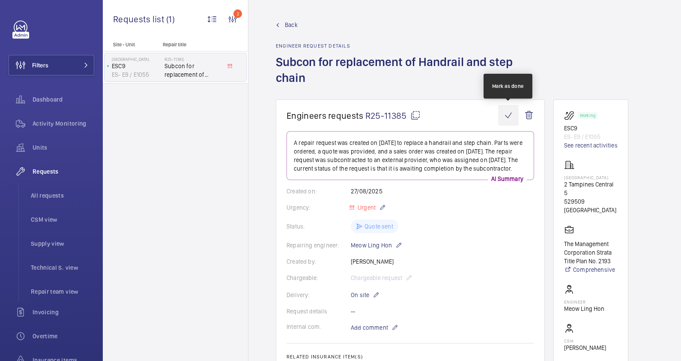
click at [511, 118] on wm-front-icon-button at bounding box center [508, 115] width 21 height 21
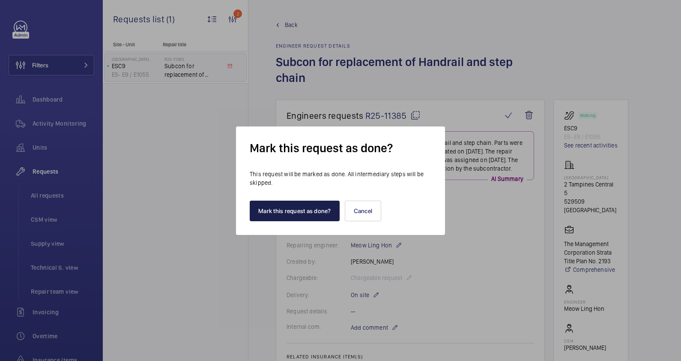
click at [311, 211] on button "Mark this request as done?" at bounding box center [295, 210] width 90 height 21
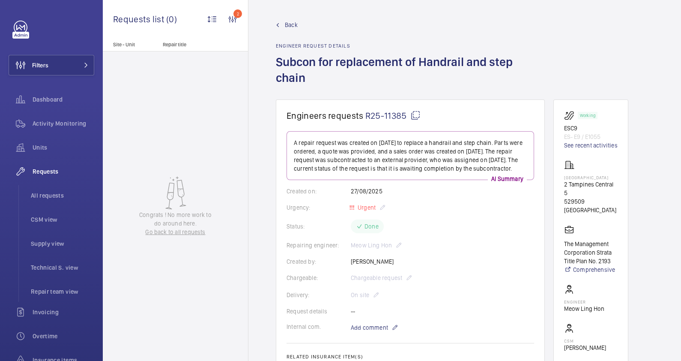
click at [287, 23] on span "Back" at bounding box center [291, 25] width 13 height 9
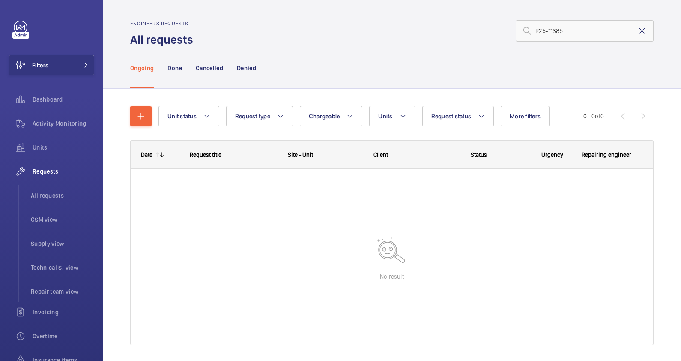
click at [637, 33] on mat-icon at bounding box center [642, 31] width 10 height 10
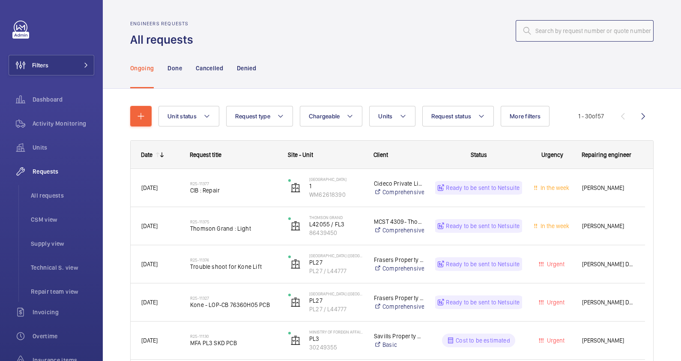
click at [550, 31] on input "text" at bounding box center [585, 30] width 138 height 21
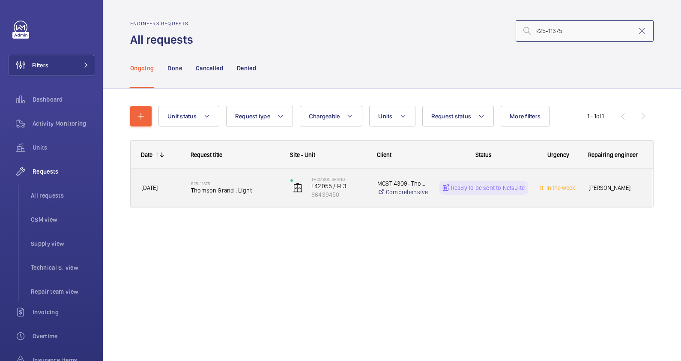
type input "R25-11375"
click at [269, 192] on span "Thomson Grand : Light" at bounding box center [235, 190] width 88 height 9
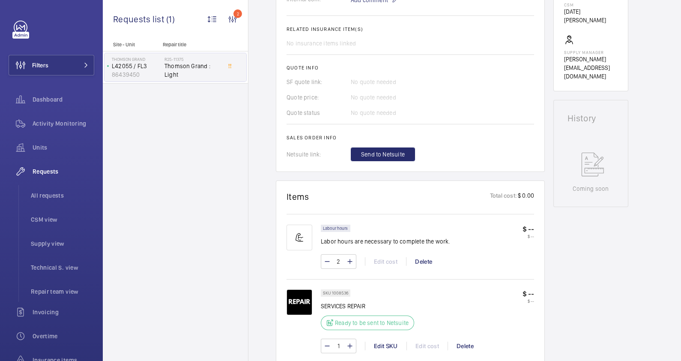
scroll to position [374, 0]
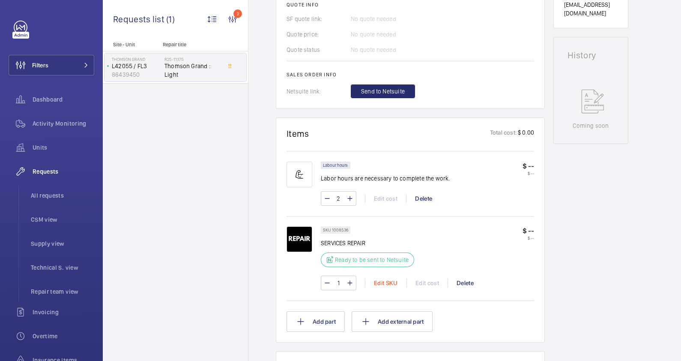
click at [395, 282] on div "Edit SKU" at bounding box center [386, 282] width 42 height 9
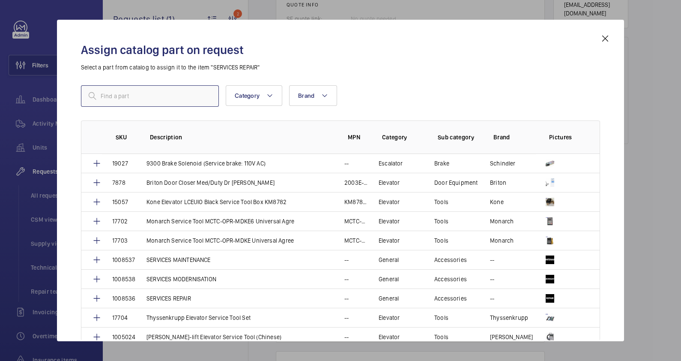
click at [137, 96] on input "text" at bounding box center [150, 95] width 138 height 21
type input "service"
click at [176, 254] on td "SERVICES MAINTENANCE" at bounding box center [235, 259] width 198 height 19
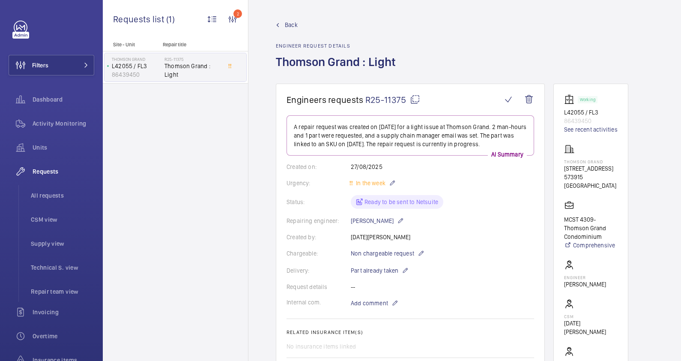
scroll to position [268, 0]
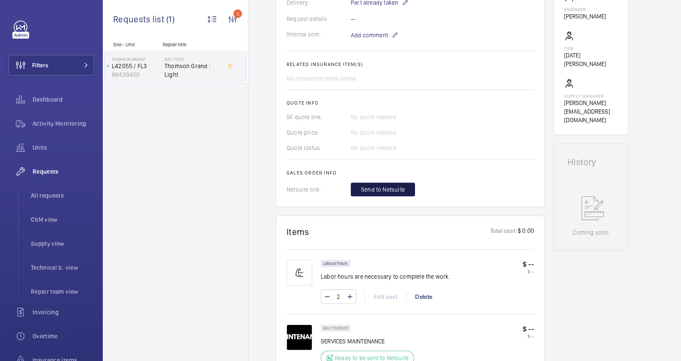
click at [401, 188] on span "Send to Netsuite" at bounding box center [383, 189] width 44 height 9
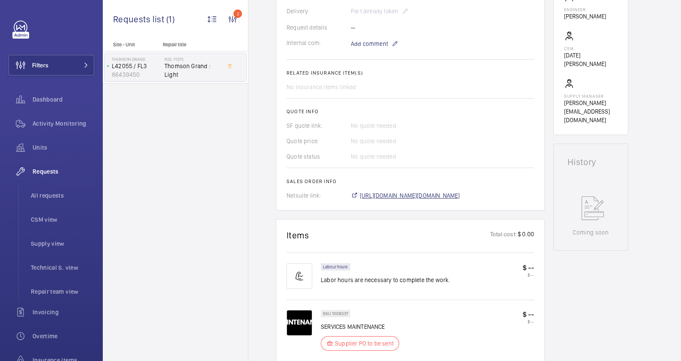
click at [429, 195] on span "[URL][DOMAIN_NAME][DOMAIN_NAME]" at bounding box center [410, 195] width 100 height 9
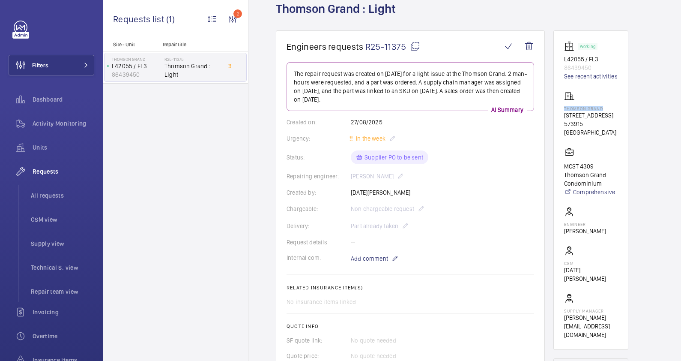
drag, startPoint x: 604, startPoint y: 108, endPoint x: 561, endPoint y: 108, distance: 43.3
click at [561, 108] on wm-front-card "Working L42055 / FL3 86439450 See recent activities Thomson Grand [STREET_ADDRE…" at bounding box center [590, 189] width 75 height 319
drag, startPoint x: 561, startPoint y: 108, endPoint x: 576, endPoint y: 108, distance: 15.0
copy p "Thomson Grand"
drag, startPoint x: 601, startPoint y: 57, endPoint x: 565, endPoint y: 57, distance: 36.0
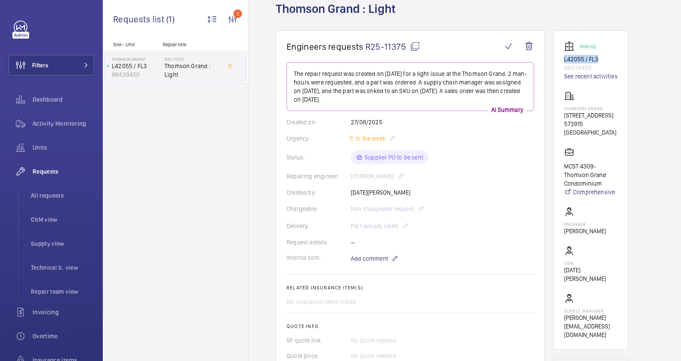
click at [565, 57] on p "L42055 / FL3" at bounding box center [591, 59] width 54 height 9
copy p "L42055 / FL3"
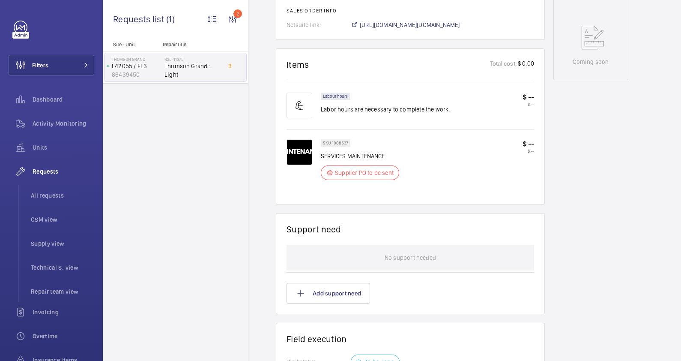
scroll to position [589, 0]
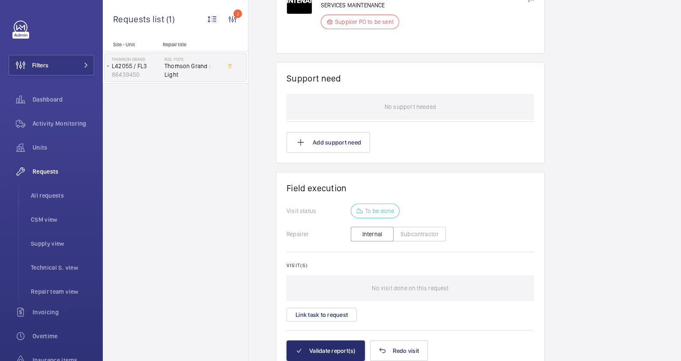
click at [408, 233] on button "Subcontractor" at bounding box center [419, 234] width 53 height 15
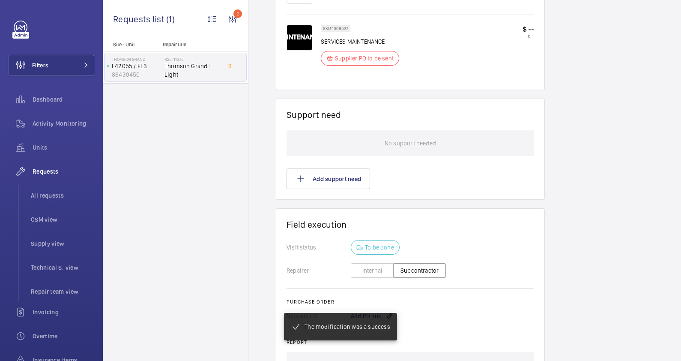
scroll to position [570, 0]
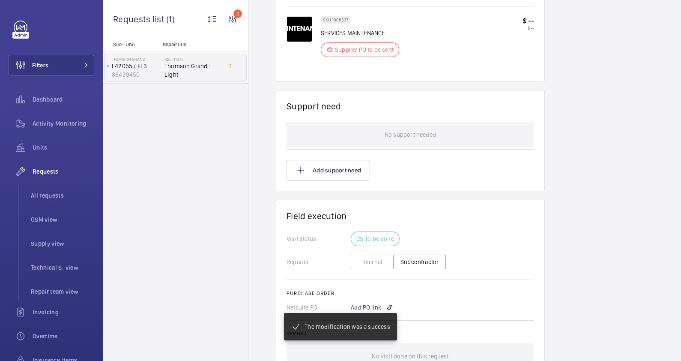
click at [374, 305] on mat-snack-bar-container "The modification was a success" at bounding box center [340, 327] width 147 height 62
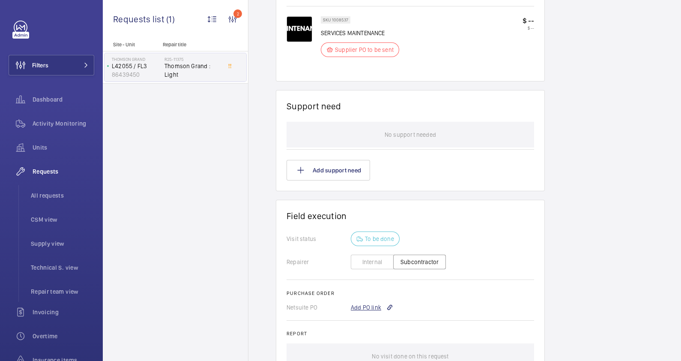
click at [374, 307] on div "Add PO link" at bounding box center [372, 307] width 42 height 9
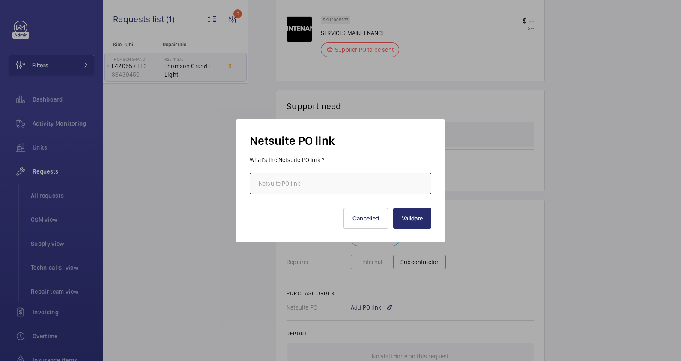
click at [336, 187] on input "text" at bounding box center [341, 183] width 182 height 21
paste input "[URL][DOMAIN_NAME][DOMAIN_NAME]"
type input "[URL][DOMAIN_NAME][DOMAIN_NAME]"
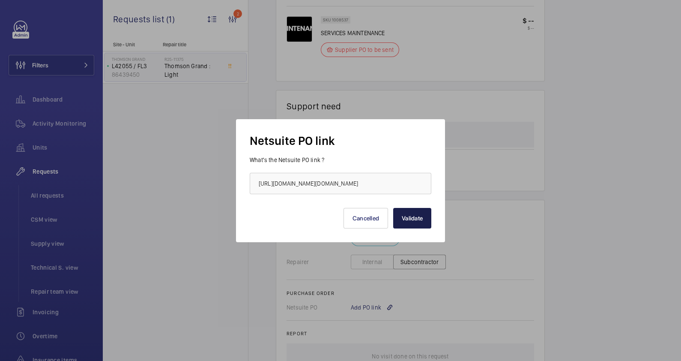
scroll to position [0, 0]
click at [404, 220] on button "Validate" at bounding box center [412, 218] width 38 height 21
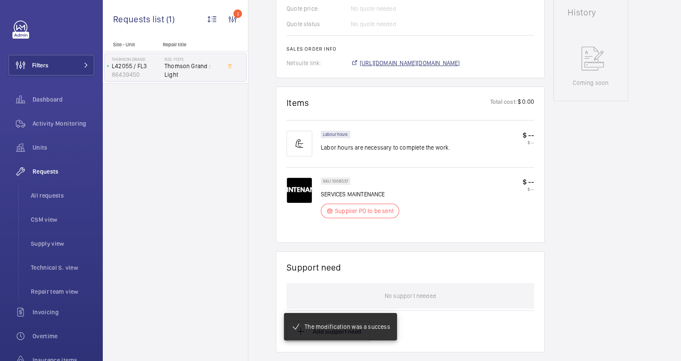
scroll to position [417, 0]
click at [403, 61] on span "[URL][DOMAIN_NAME][DOMAIN_NAME]" at bounding box center [410, 63] width 100 height 9
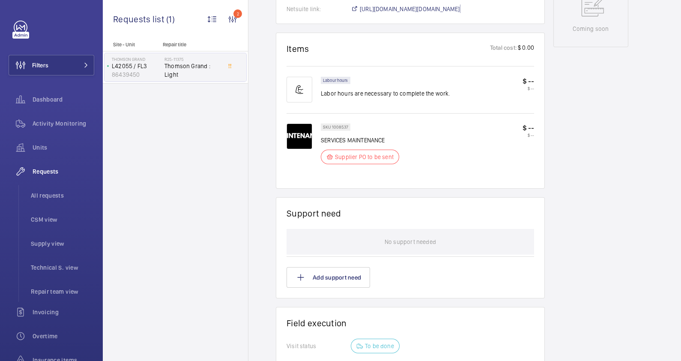
scroll to position [696, 0]
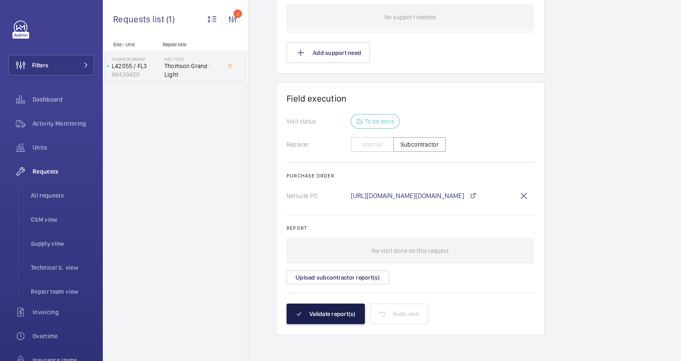
click at [340, 308] on button "Validate report(s)" at bounding box center [326, 313] width 78 height 21
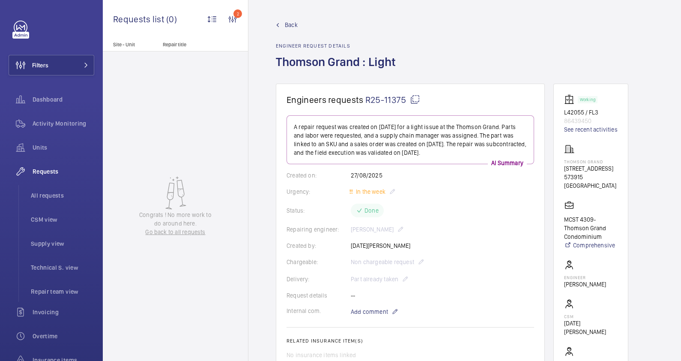
click at [280, 28] on link "Back" at bounding box center [338, 25] width 125 height 9
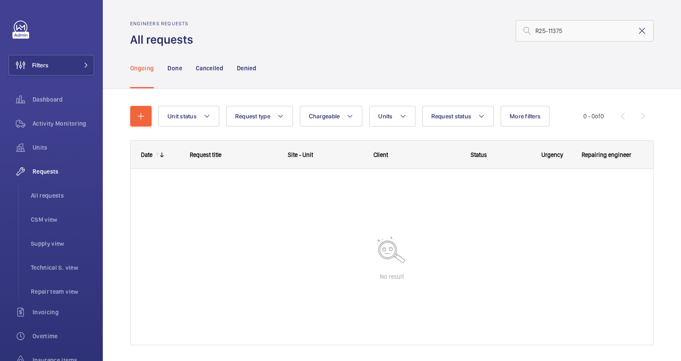
click at [637, 31] on mat-icon at bounding box center [642, 31] width 10 height 10
click at [553, 30] on input "text" at bounding box center [585, 30] width 138 height 21
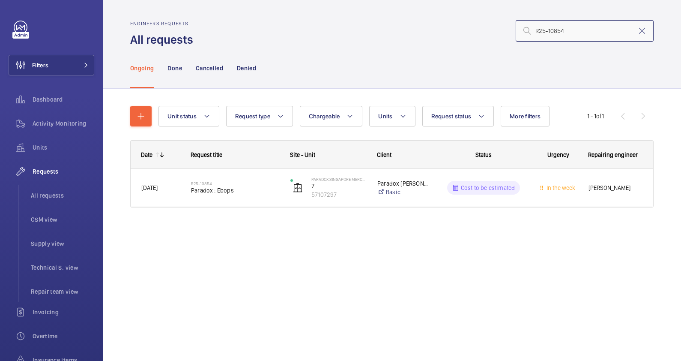
type input "R25-10854"
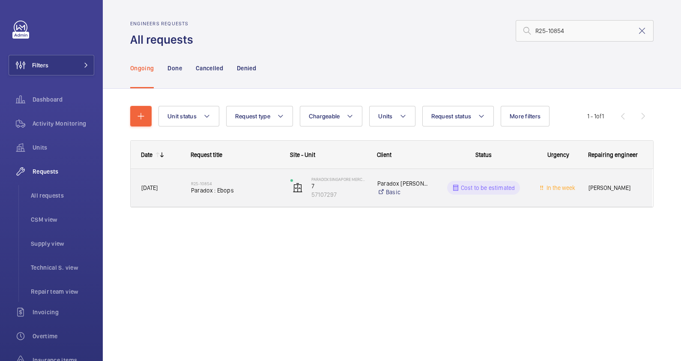
click at [253, 190] on span "Paradox : Ebops" at bounding box center [235, 190] width 88 height 9
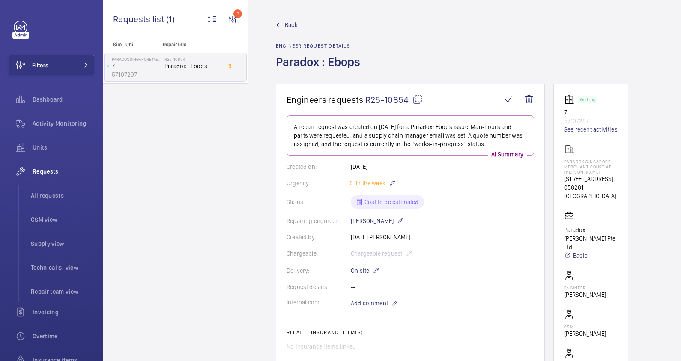
click at [287, 21] on span "Back" at bounding box center [291, 25] width 13 height 9
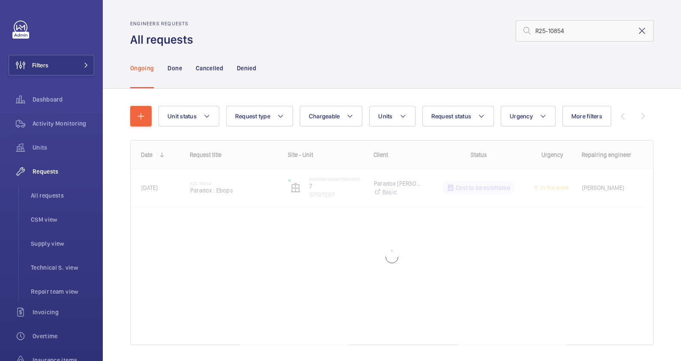
click at [637, 31] on mat-icon at bounding box center [642, 31] width 10 height 10
click at [558, 33] on input "text" at bounding box center [585, 30] width 138 height 21
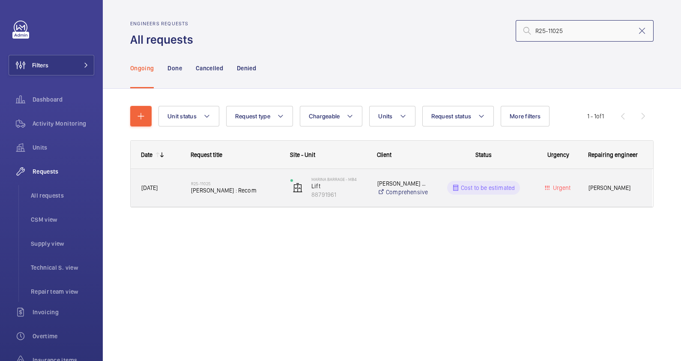
type input "R25-11025"
click at [268, 199] on div "R25-[GEOGRAPHIC_DATA][PERSON_NAME] : Recom" at bounding box center [235, 187] width 88 height 25
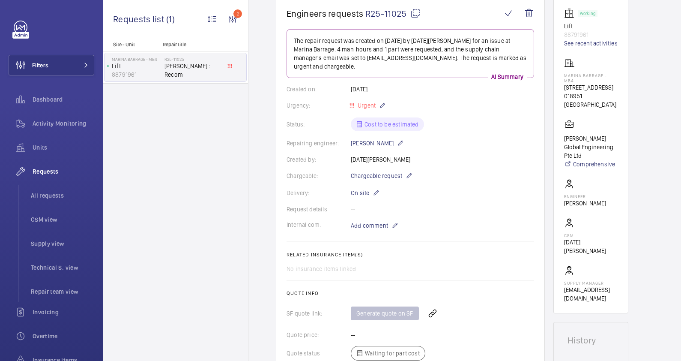
scroll to position [214, 0]
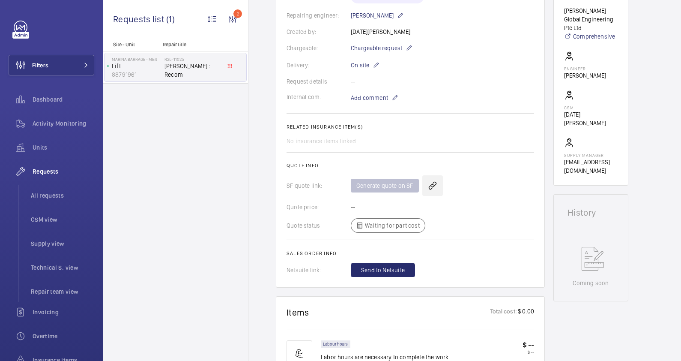
click at [433, 185] on wm-front-icon-button at bounding box center [432, 185] width 21 height 21
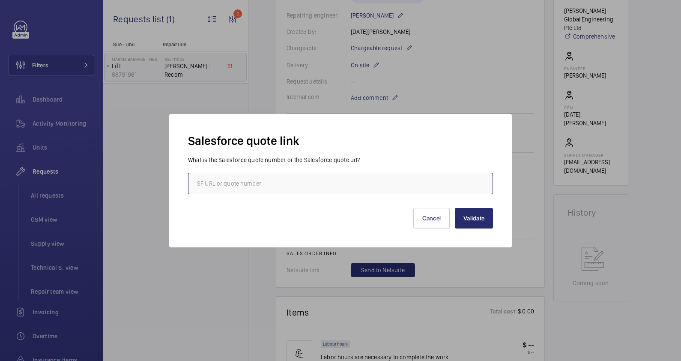
click at [278, 186] on input "text" at bounding box center [340, 183] width 305 height 21
paste input "00014809"
type input "00014809"
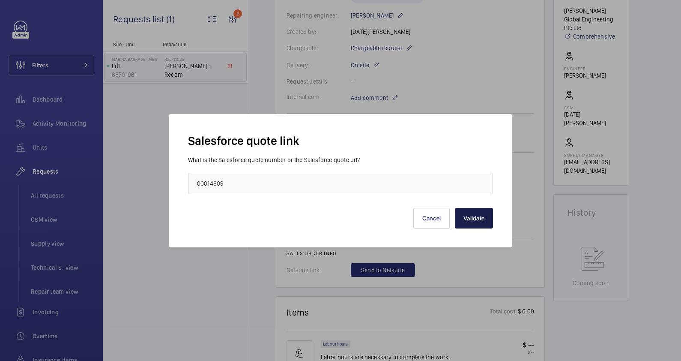
click at [470, 218] on button "Validate" at bounding box center [474, 218] width 38 height 21
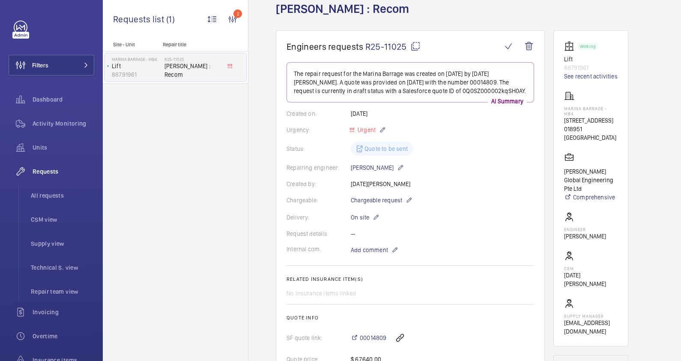
scroll to position [161, 0]
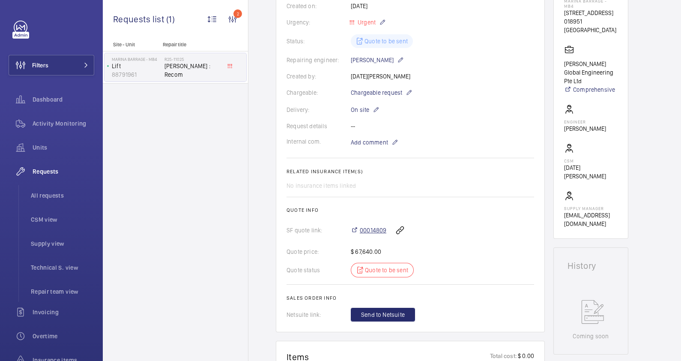
click at [371, 226] on span "00014809" at bounding box center [373, 230] width 27 height 9
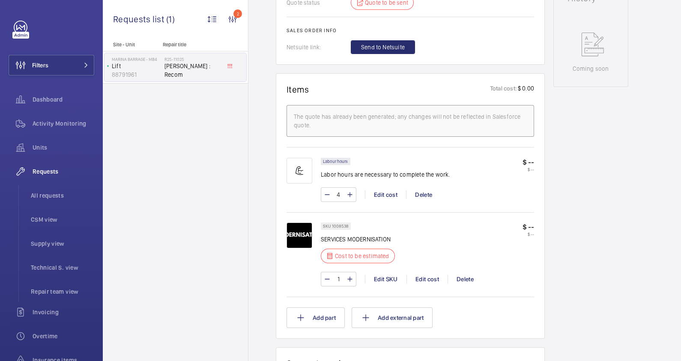
scroll to position [321, 0]
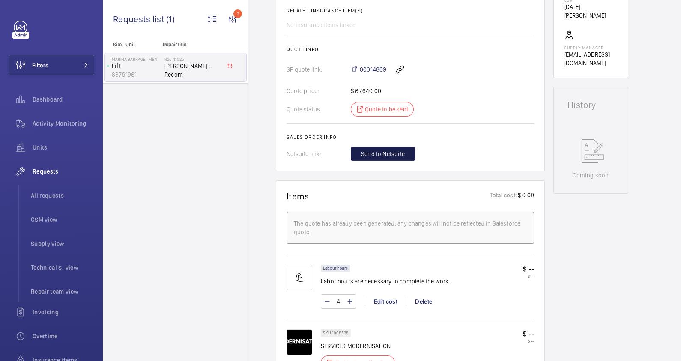
click at [389, 153] on span "Send to Netsuite" at bounding box center [383, 153] width 44 height 9
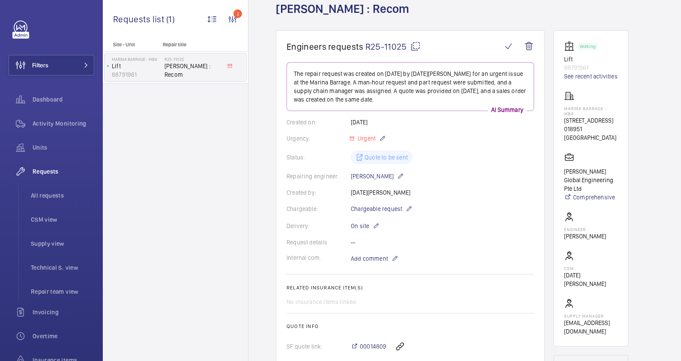
scroll to position [268, 0]
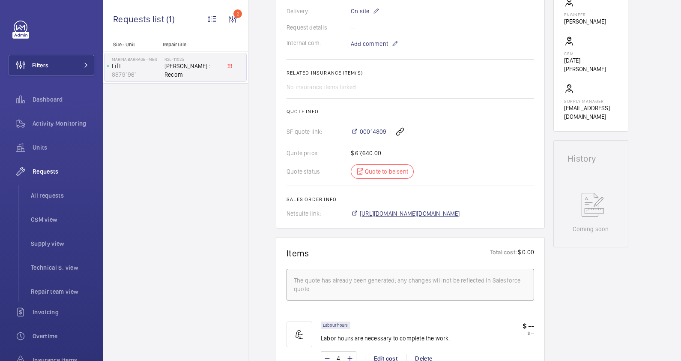
click at [460, 214] on span "[URL][DOMAIN_NAME][DOMAIN_NAME]" at bounding box center [410, 213] width 100 height 9
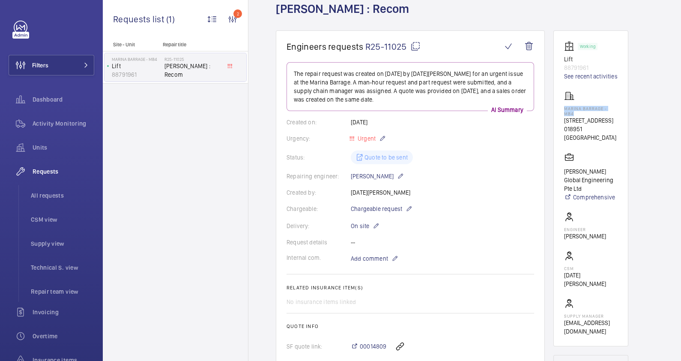
drag, startPoint x: 617, startPoint y: 107, endPoint x: 563, endPoint y: 106, distance: 53.6
click at [563, 106] on wm-front-card "Working Lift 88791961 See recent activities [PERSON_NAME] - MB4 [STREET_ADDRESS…" at bounding box center [590, 188] width 75 height 316
drag, startPoint x: 563, startPoint y: 106, endPoint x: 568, endPoint y: 107, distance: 4.4
copy p "Marina Barrage - MB4"
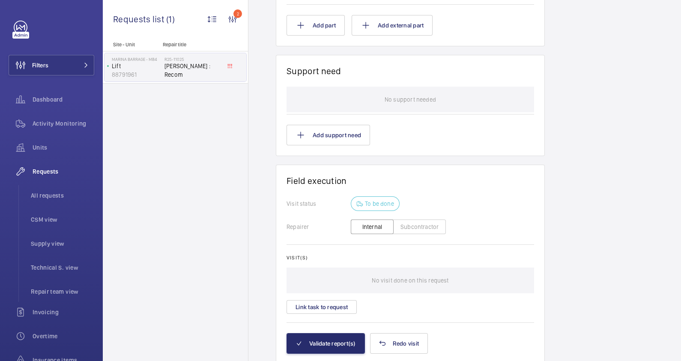
scroll to position [753, 0]
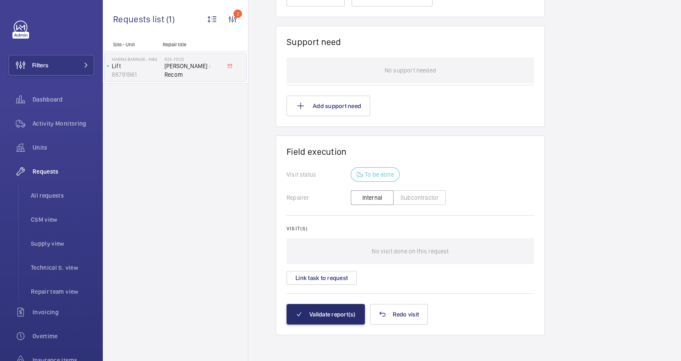
click at [411, 196] on button "Subcontractor" at bounding box center [419, 197] width 53 height 15
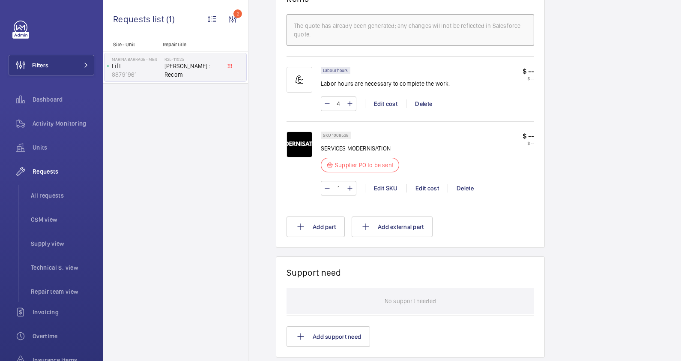
scroll to position [696, 0]
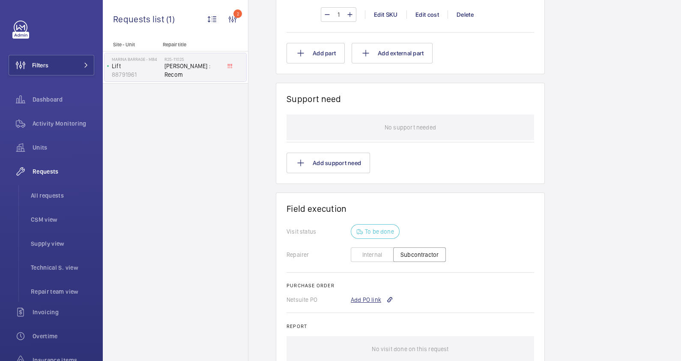
click at [374, 296] on div "Add PO link" at bounding box center [372, 299] width 42 height 9
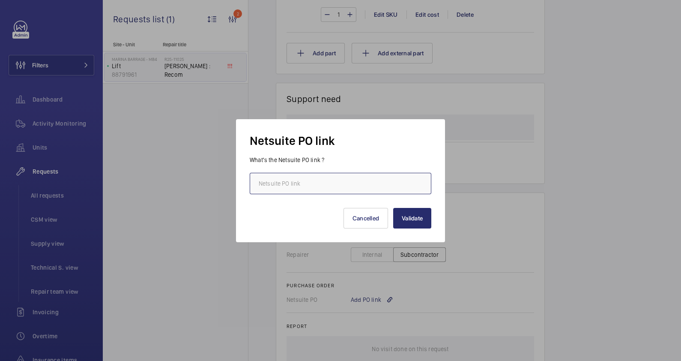
click at [290, 185] on input "text" at bounding box center [341, 183] width 182 height 21
paste input "[URL][DOMAIN_NAME][DOMAIN_NAME]"
type input "[URL][DOMAIN_NAME][DOMAIN_NAME]"
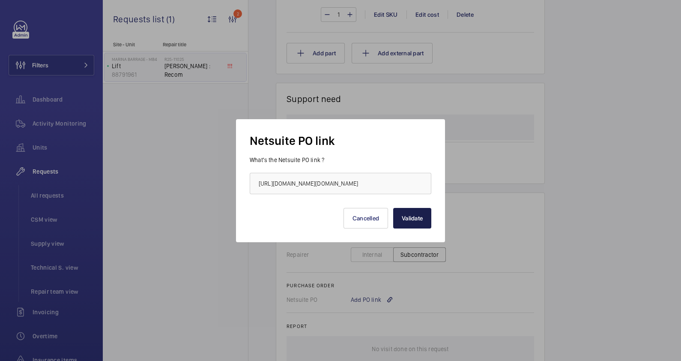
scroll to position [0, 0]
click at [420, 214] on button "Validate" at bounding box center [412, 218] width 38 height 21
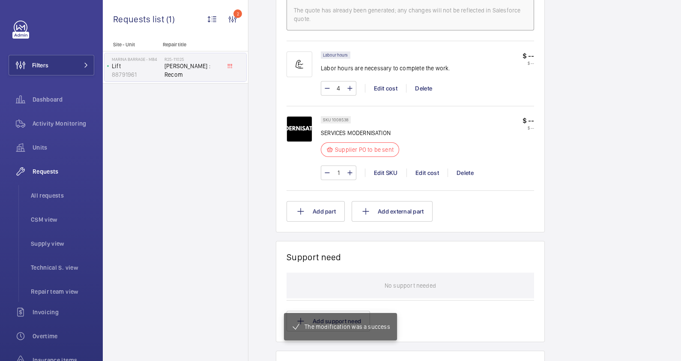
scroll to position [315, 0]
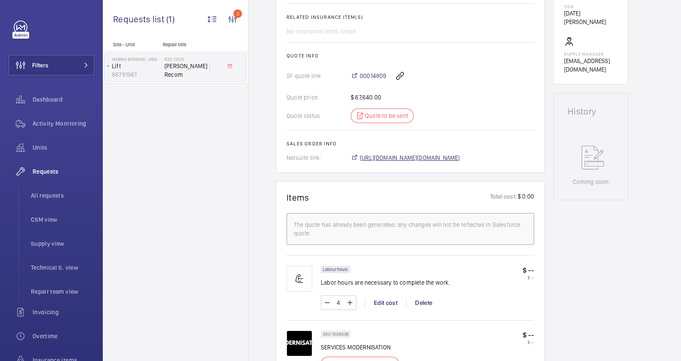
click at [449, 158] on span "[URL][DOMAIN_NAME][DOMAIN_NAME]" at bounding box center [410, 157] width 100 height 9
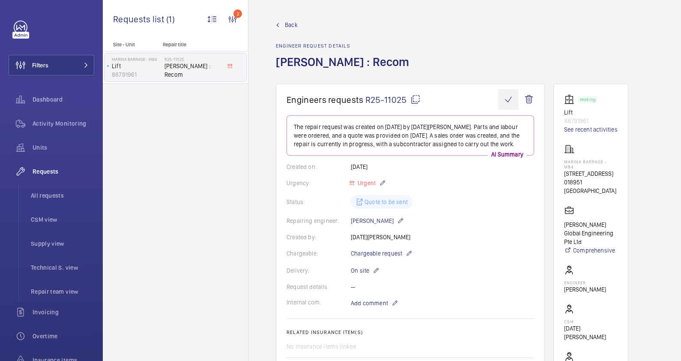
click at [508, 100] on wm-front-icon-button at bounding box center [508, 99] width 21 height 21
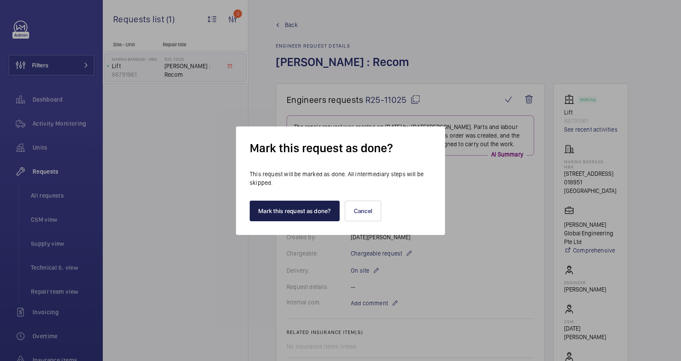
click at [299, 210] on button "Mark this request as done?" at bounding box center [295, 210] width 90 height 21
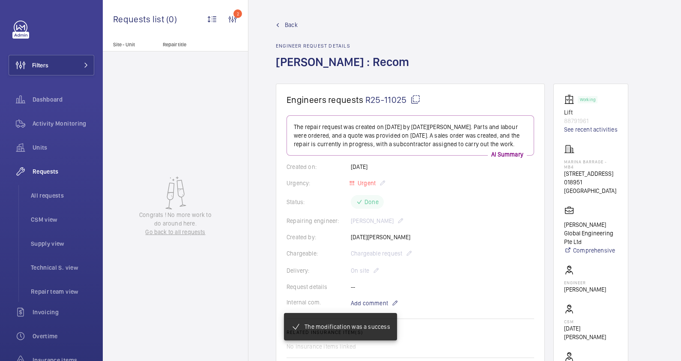
click at [290, 23] on span "Back" at bounding box center [291, 25] width 13 height 9
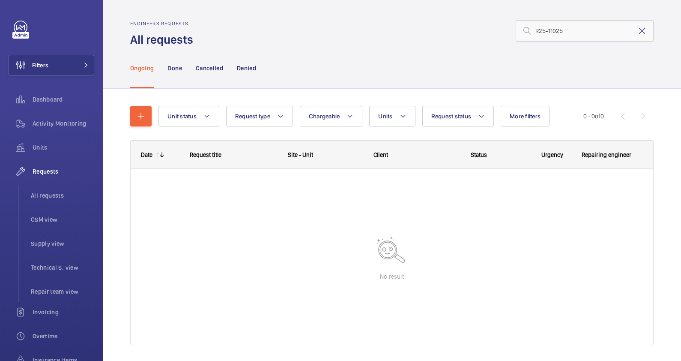
click at [637, 28] on mat-icon at bounding box center [642, 31] width 10 height 10
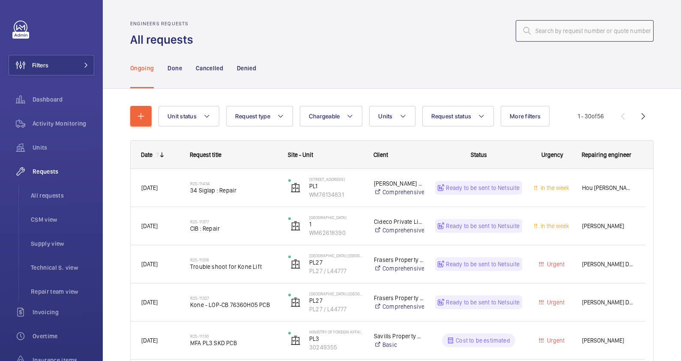
click at [552, 30] on input "text" at bounding box center [585, 30] width 138 height 21
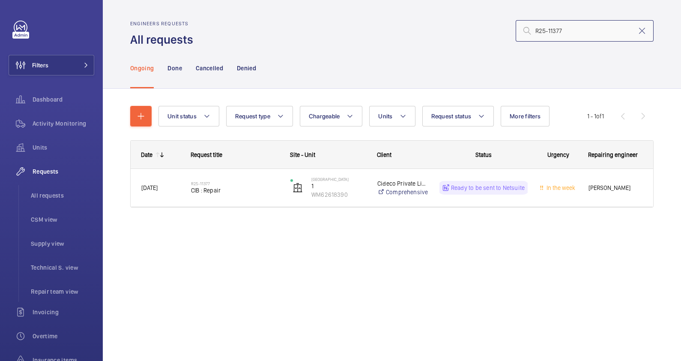
type input "R25-11377"
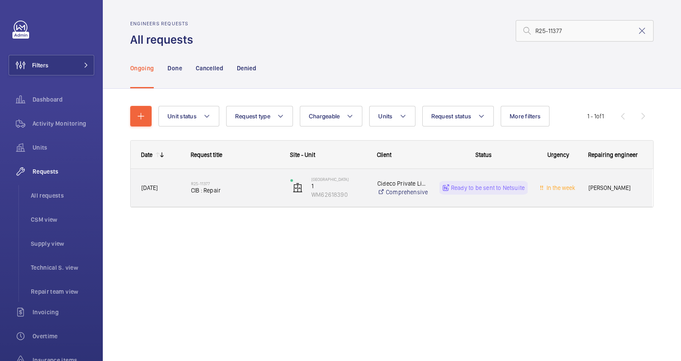
click at [251, 195] on div "R25-11377 CIB : Repair" at bounding box center [235, 187] width 88 height 25
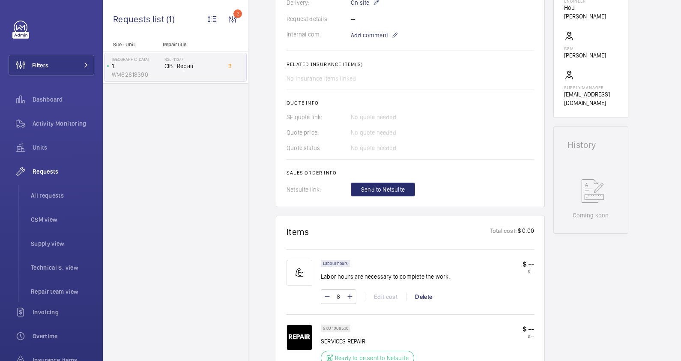
scroll to position [374, 0]
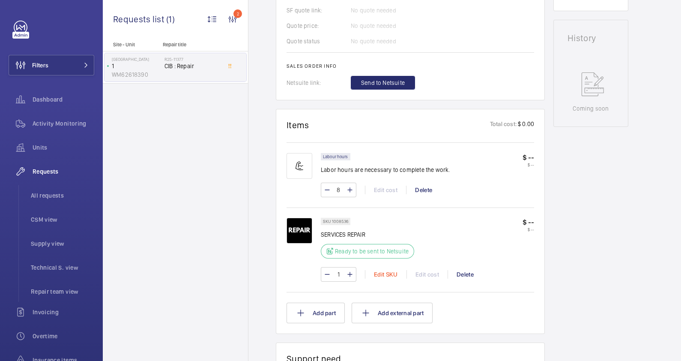
click at [386, 273] on div "Edit SKU" at bounding box center [386, 274] width 42 height 9
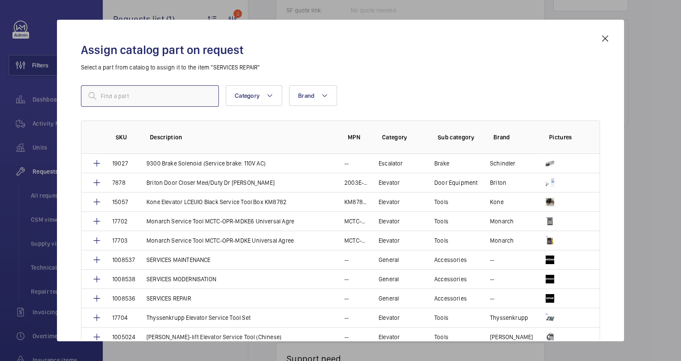
click at [137, 99] on input "text" at bounding box center [150, 95] width 138 height 21
type input "service"
click at [191, 259] on p "SERVICES MAINTENANCE" at bounding box center [178, 259] width 64 height 9
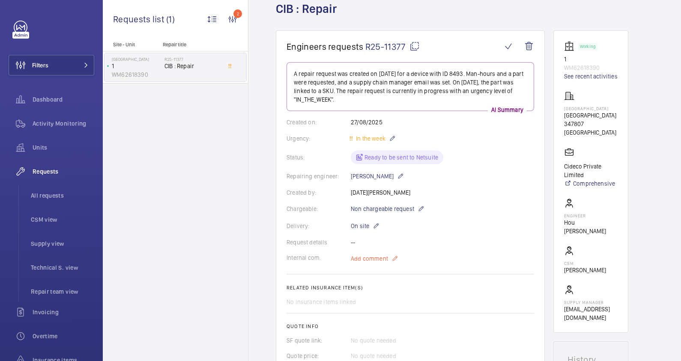
scroll to position [321, 0]
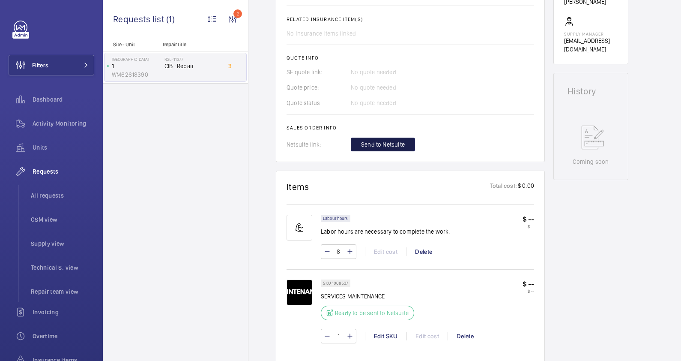
click at [379, 147] on span "Send to Netsuite" at bounding box center [383, 144] width 44 height 9
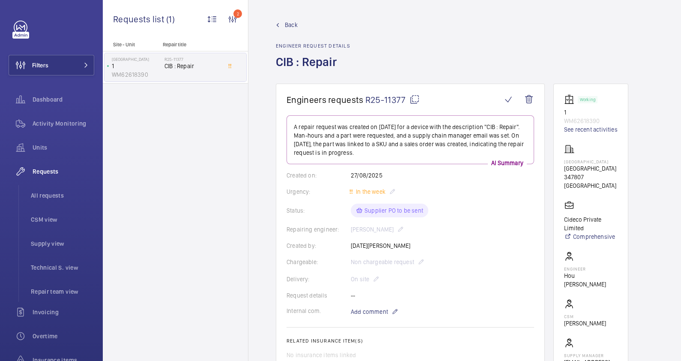
scroll to position [268, 0]
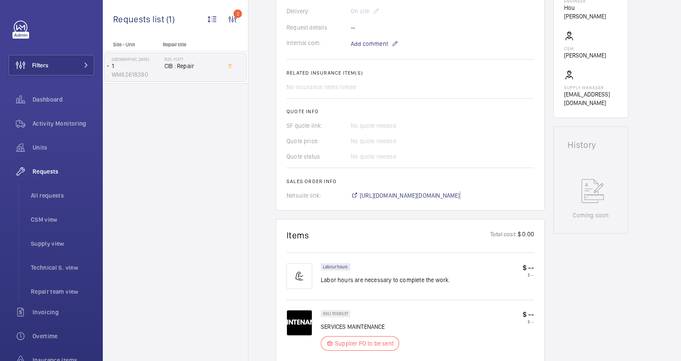
click at [433, 195] on span "[URL][DOMAIN_NAME][DOMAIN_NAME]" at bounding box center [410, 195] width 100 height 9
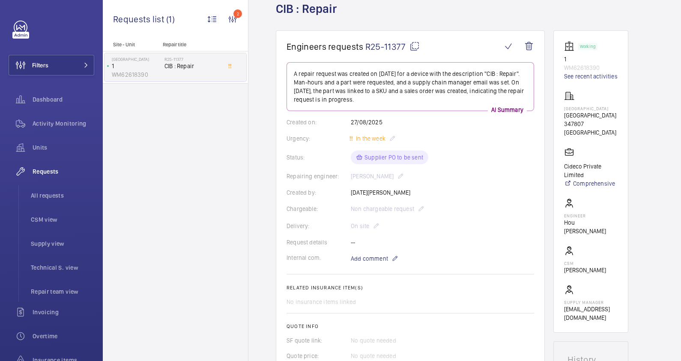
drag, startPoint x: 573, startPoint y: 111, endPoint x: 564, endPoint y: 105, distance: 10.8
click at [564, 106] on p "[GEOGRAPHIC_DATA]" at bounding box center [591, 108] width 54 height 5
drag, startPoint x: 564, startPoint y: 105, endPoint x: 575, endPoint y: 112, distance: 13.2
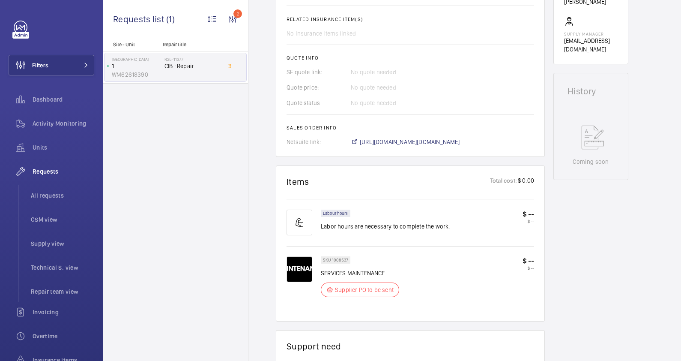
scroll to position [535, 0]
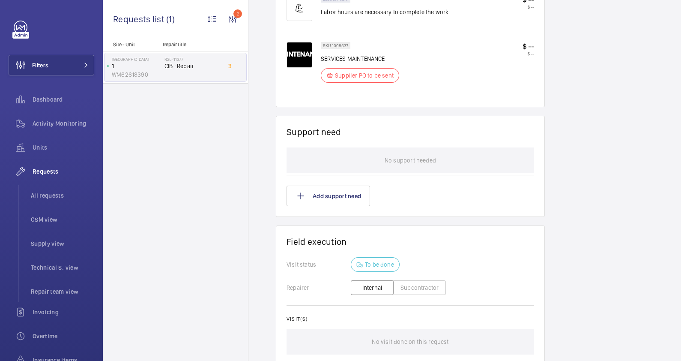
click at [421, 290] on button "Subcontractor" at bounding box center [419, 287] width 53 height 15
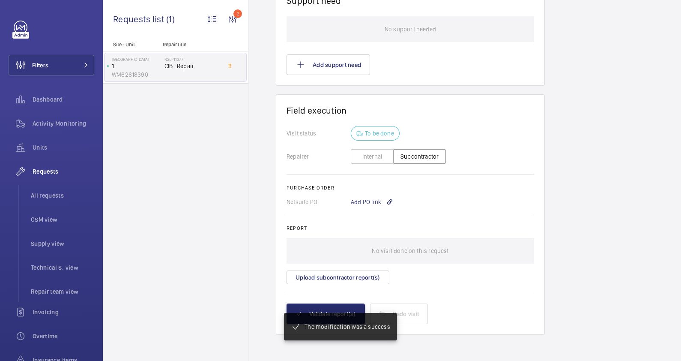
scroll to position [667, 0]
click at [371, 201] on div "Add PO link" at bounding box center [372, 201] width 42 height 9
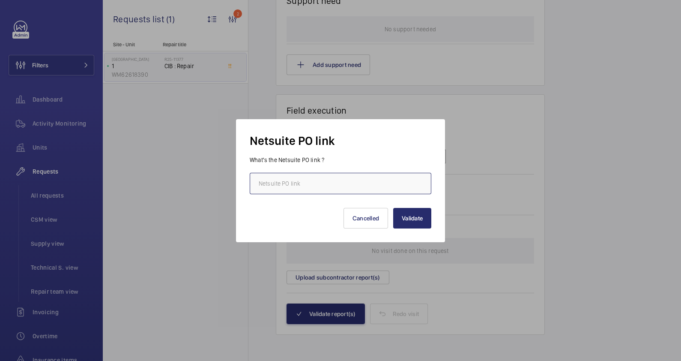
click at [349, 181] on input "text" at bounding box center [341, 183] width 182 height 21
paste input "[URL][DOMAIN_NAME][DOMAIN_NAME]"
type input "[URL][DOMAIN_NAME][DOMAIN_NAME]"
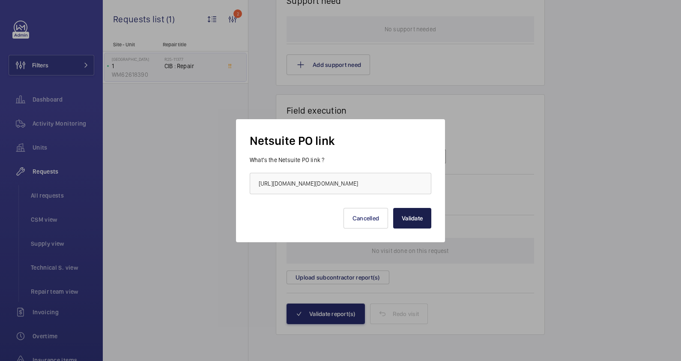
scroll to position [0, 0]
click at [409, 218] on button "Validate" at bounding box center [412, 218] width 38 height 21
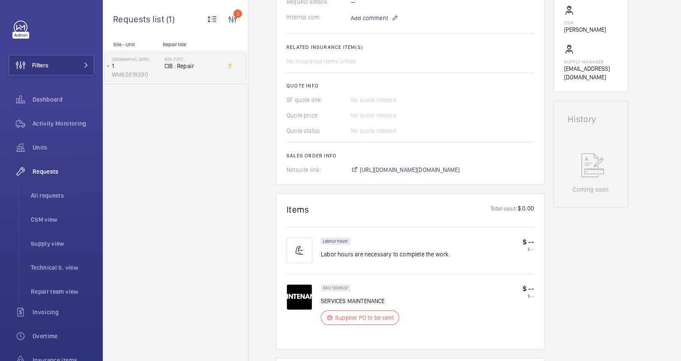
scroll to position [508, 0]
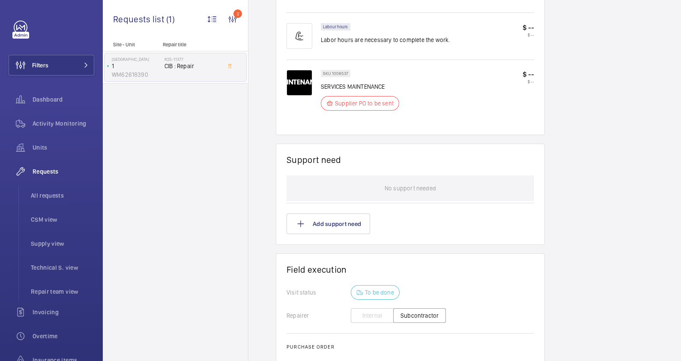
drag, startPoint x: 360, startPoint y: 256, endPoint x: 395, endPoint y: 250, distance: 35.3
click at [395, 250] on div "Engineers requests R25-11377 A repair request was created on [DATE] for a devic…" at bounding box center [410, 41] width 269 height 930
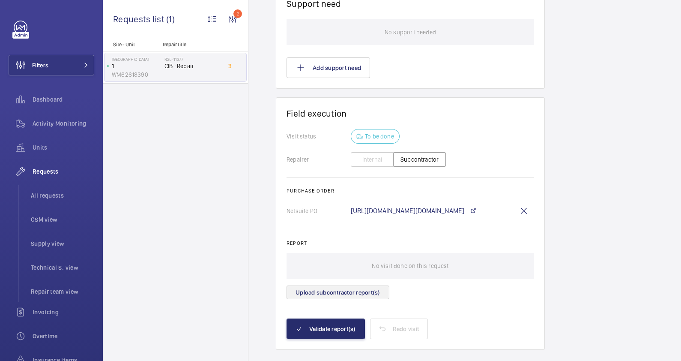
scroll to position [679, 0]
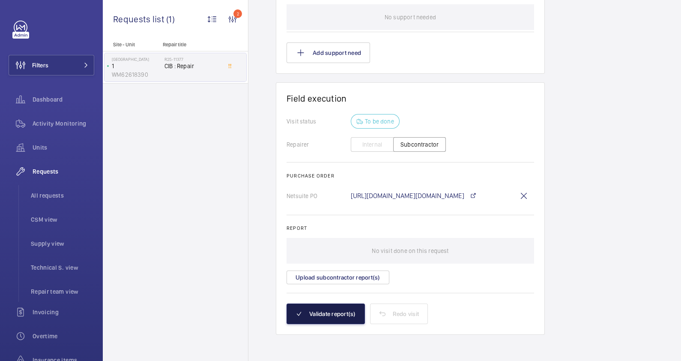
click at [338, 311] on button "Validate report(s)" at bounding box center [326, 313] width 78 height 21
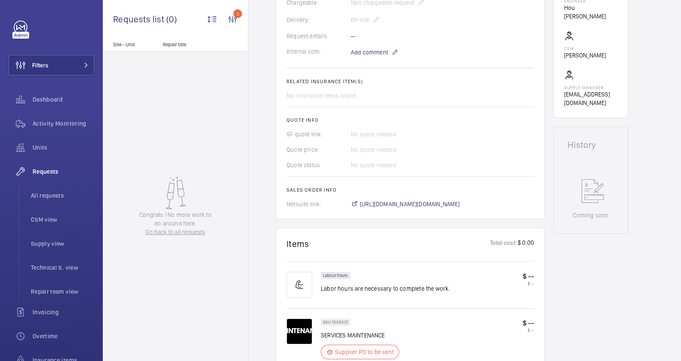
scroll to position [589, 0]
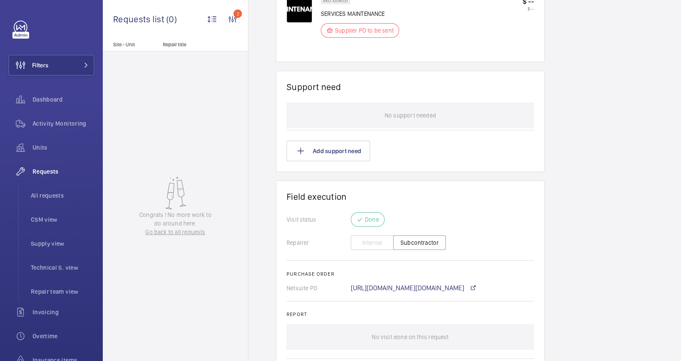
drag, startPoint x: 465, startPoint y: 260, endPoint x: 548, endPoint y: 292, distance: 89.5
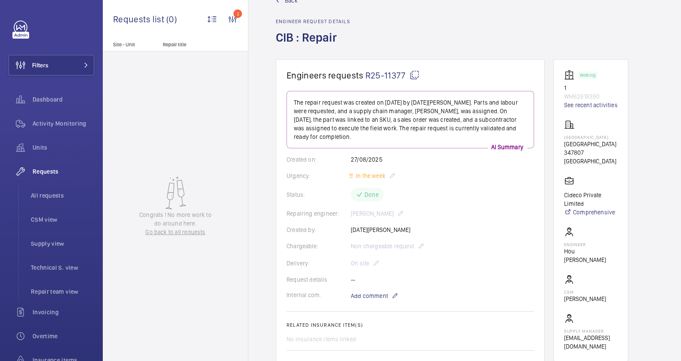
scroll to position [0, 0]
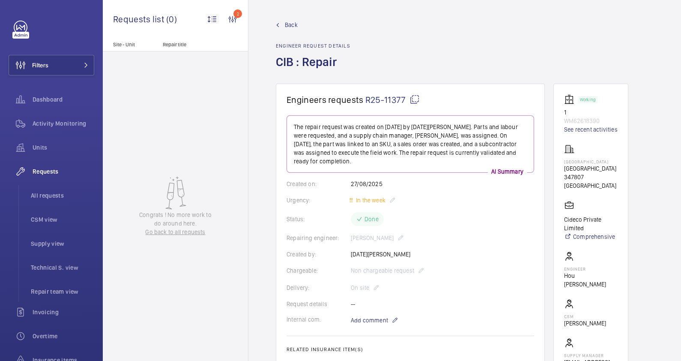
click at [282, 25] on link "Back" at bounding box center [313, 25] width 75 height 9
